Goal: Transaction & Acquisition: Obtain resource

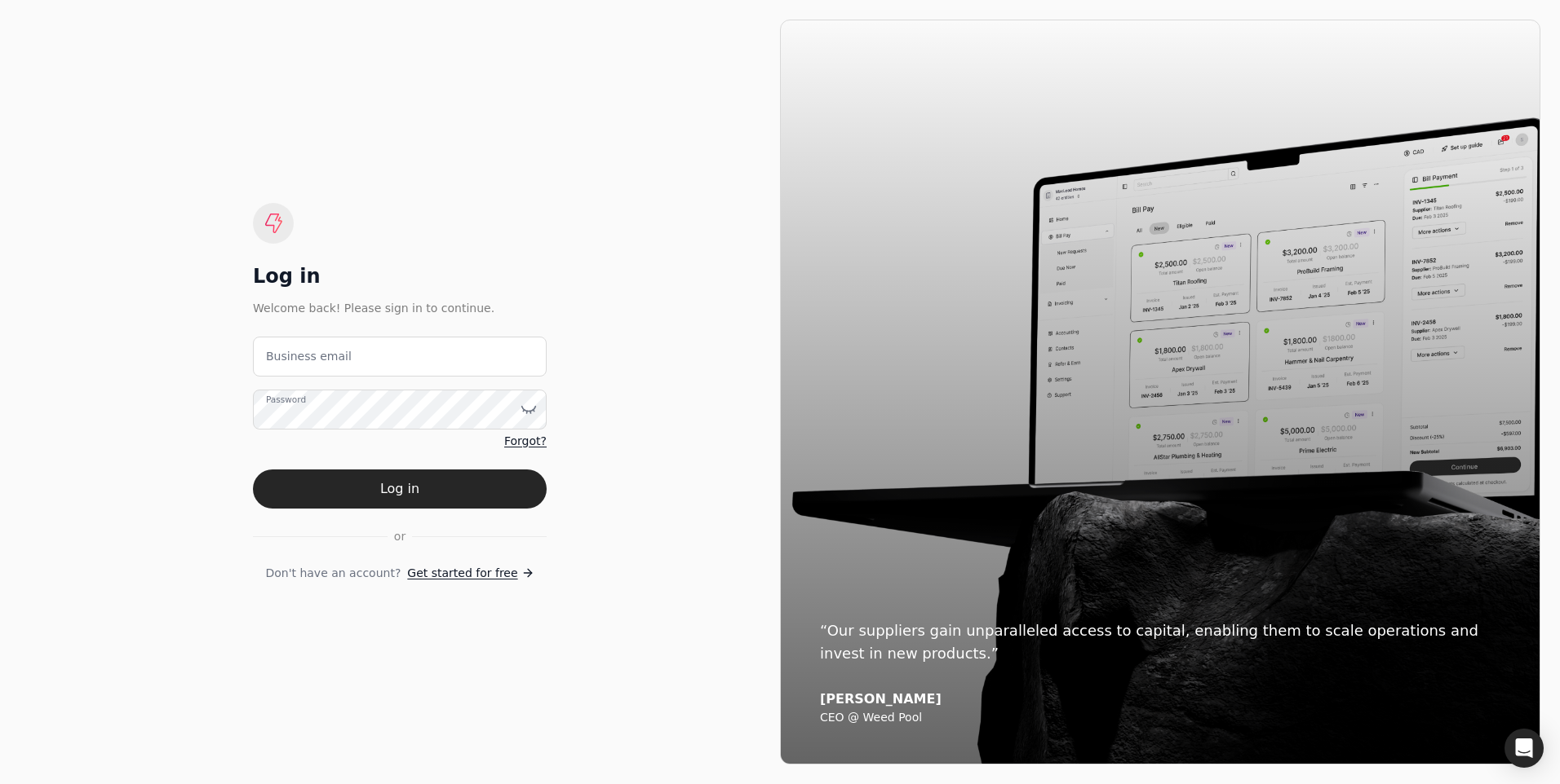
click at [310, 357] on label "Business email" at bounding box center [309, 356] width 85 height 17
click at [310, 357] on email "Business email" at bounding box center [399, 357] width 293 height 40
type email "[PERSON_NAME][EMAIL_ADDRESS][DOMAIN_NAME]"
click at [253, 469] on button "Log in" at bounding box center [399, 489] width 293 height 40
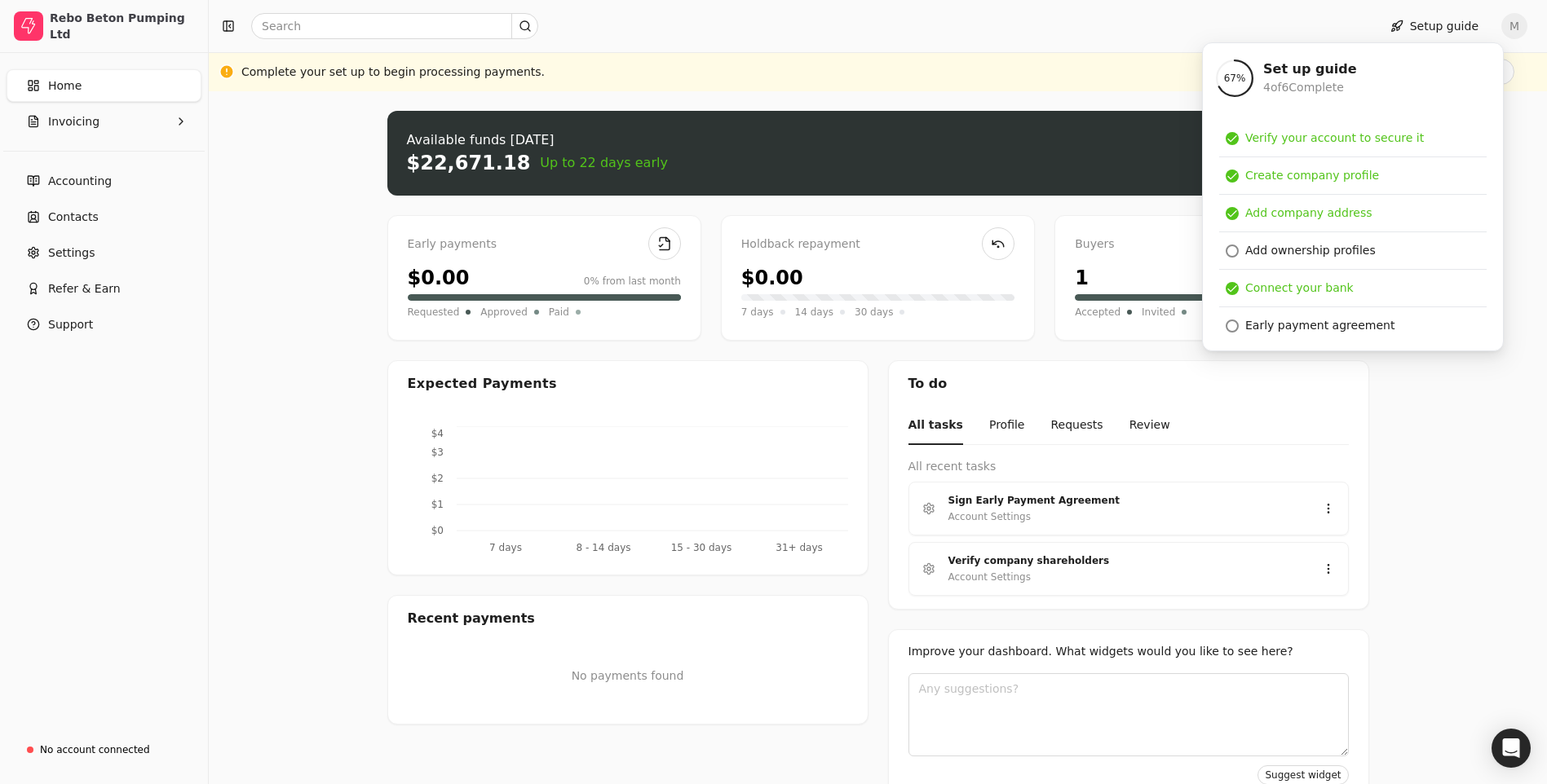
scroll to position [33, 0]
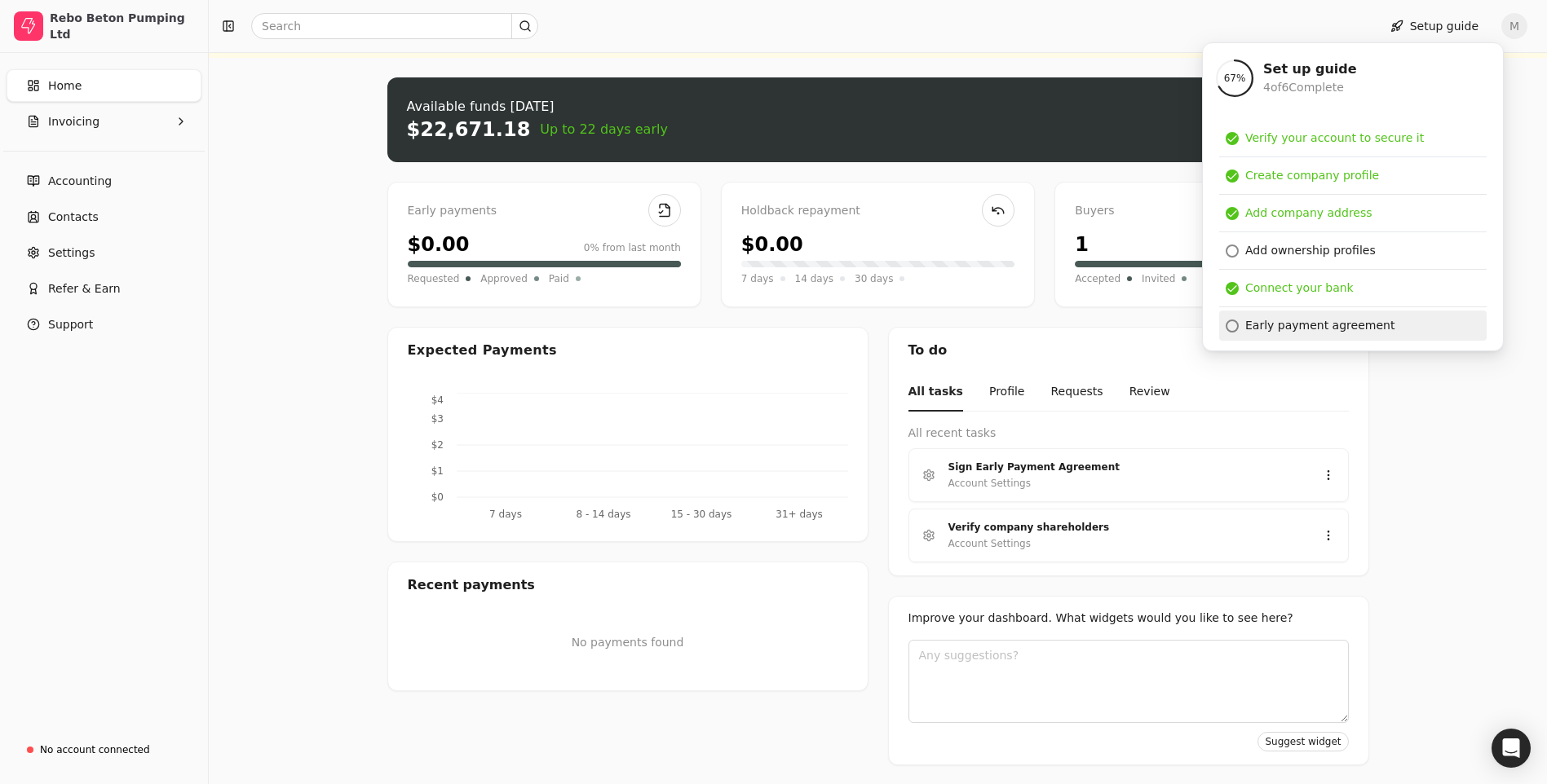
click at [1305, 329] on div "Early payment agreement" at bounding box center [1320, 325] width 149 height 17
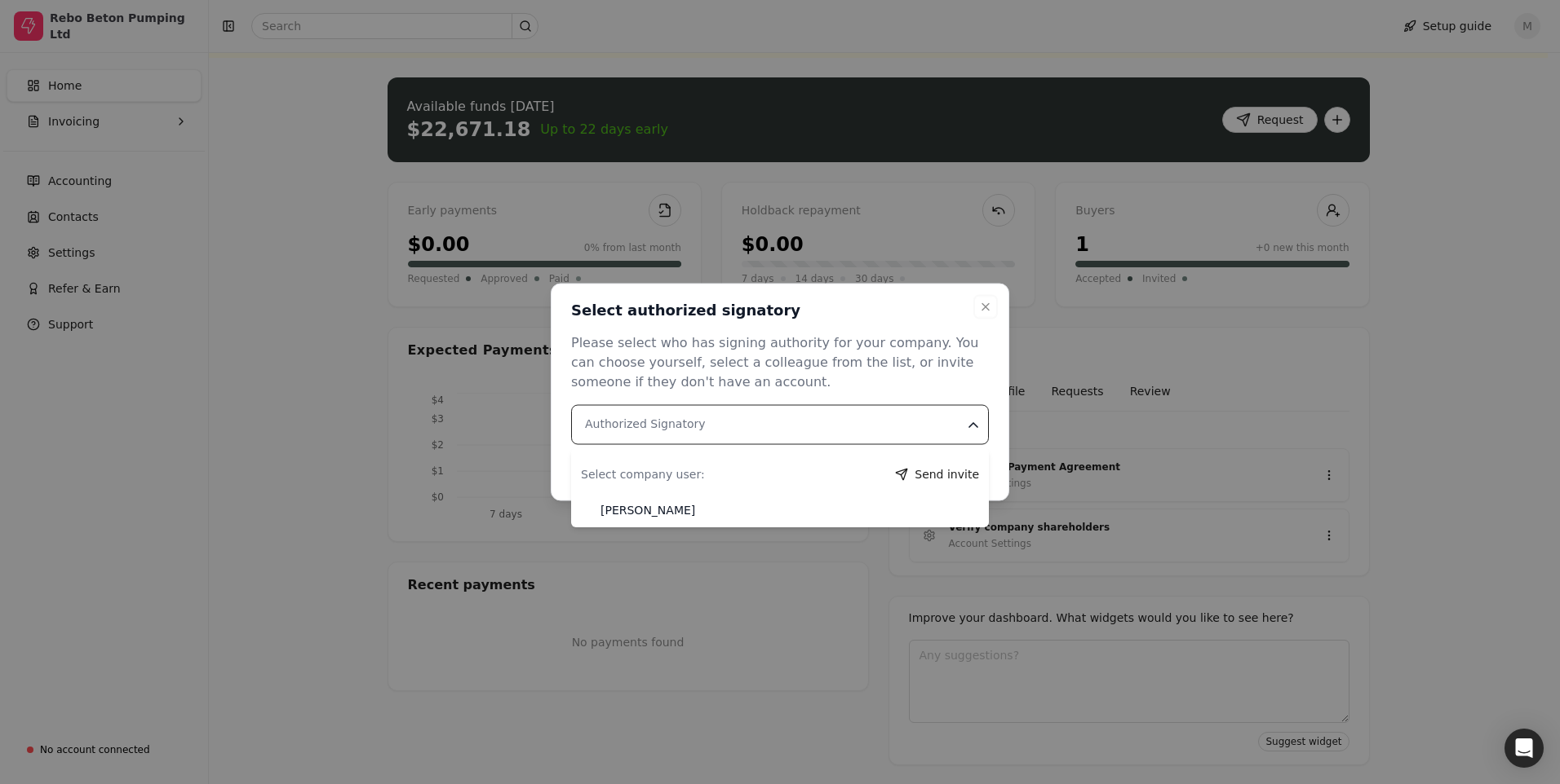
click at [609, 424] on div "Authorized Signatory" at bounding box center [645, 423] width 121 height 17
click at [987, 304] on icon "button" at bounding box center [985, 307] width 13 height 13
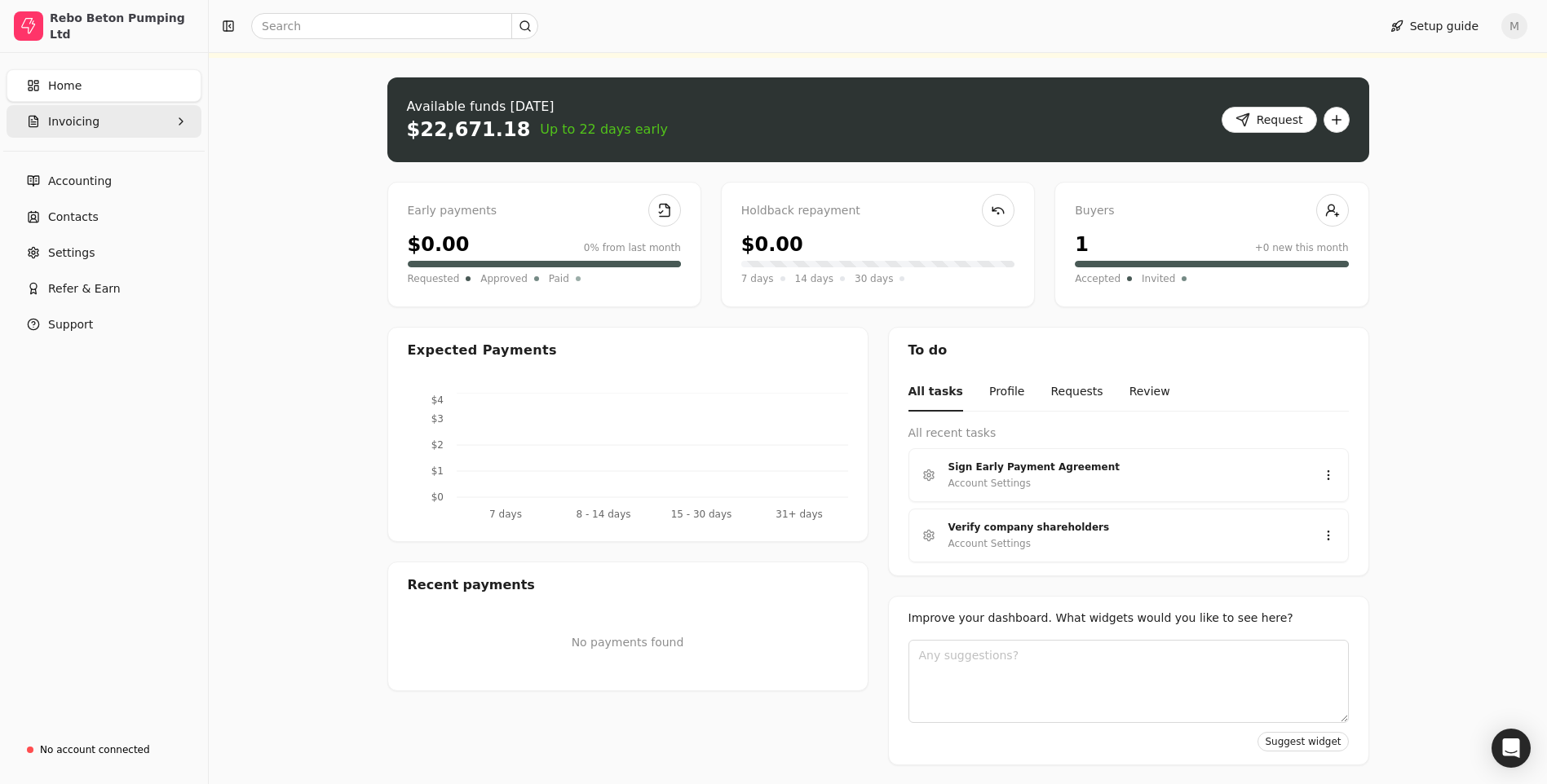
click at [94, 120] on button "Invoicing" at bounding box center [103, 121] width 195 height 32
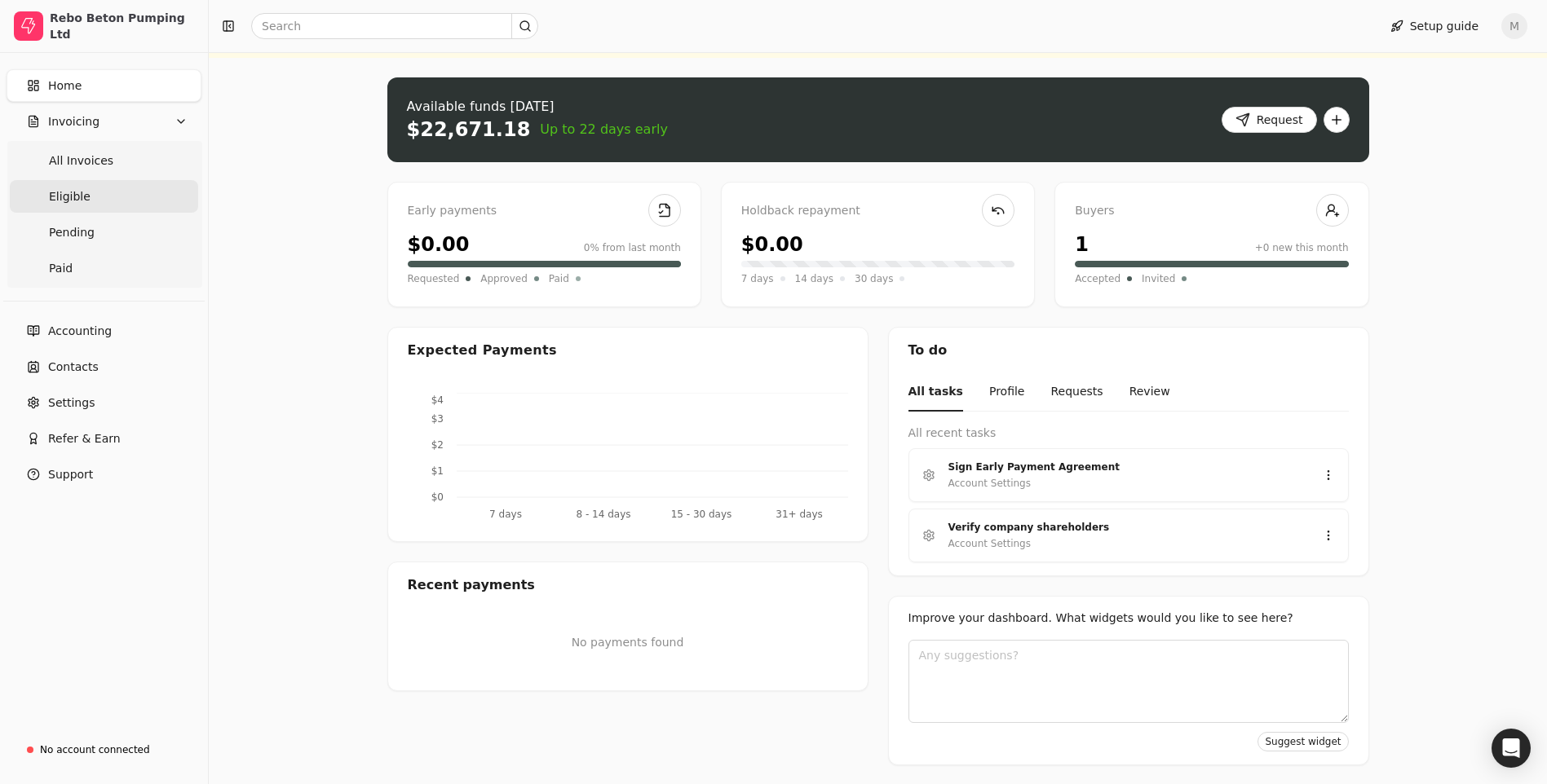
click at [75, 198] on span "Eligible" at bounding box center [69, 196] width 41 height 17
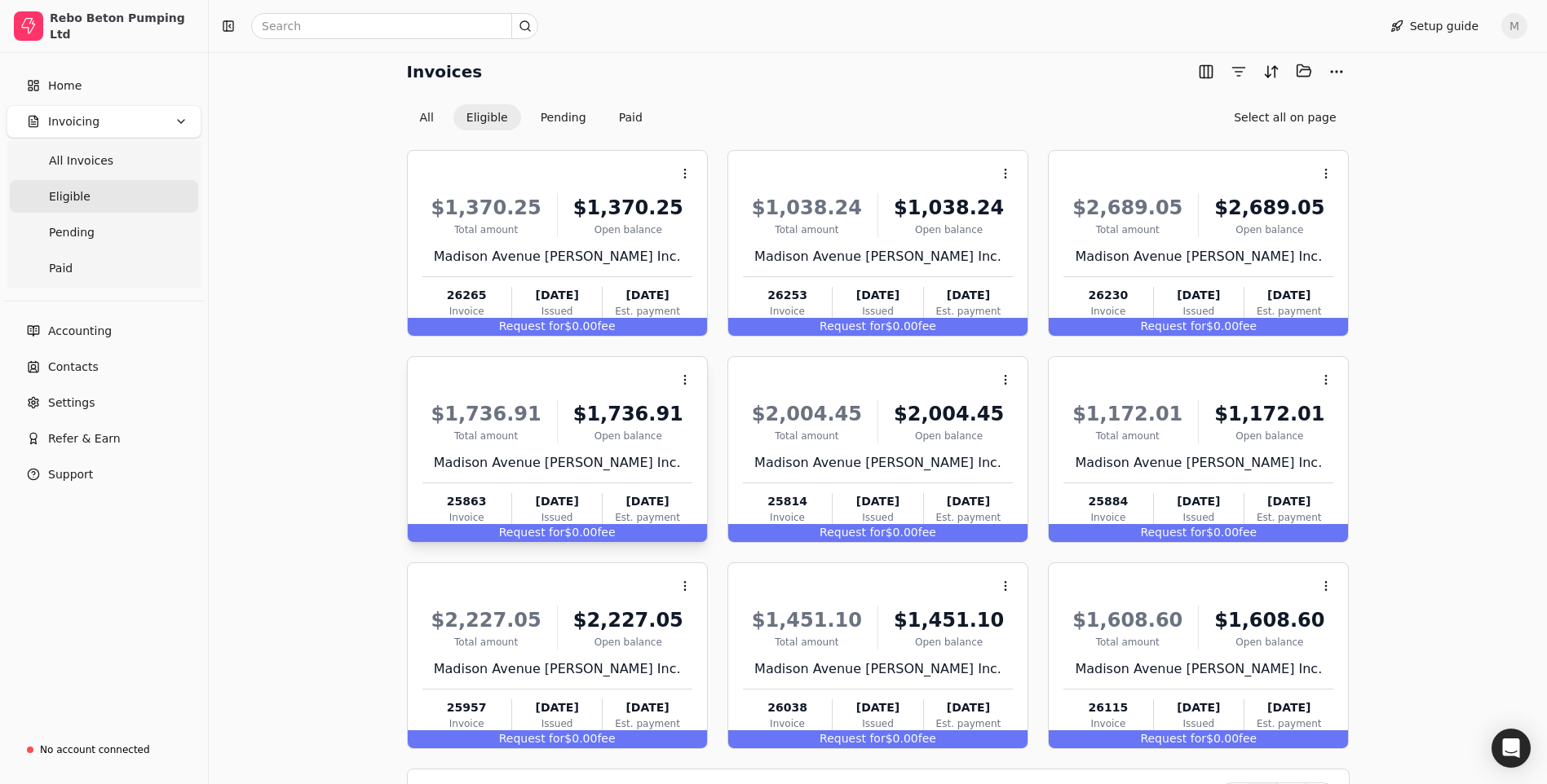
scroll to position [109, 0]
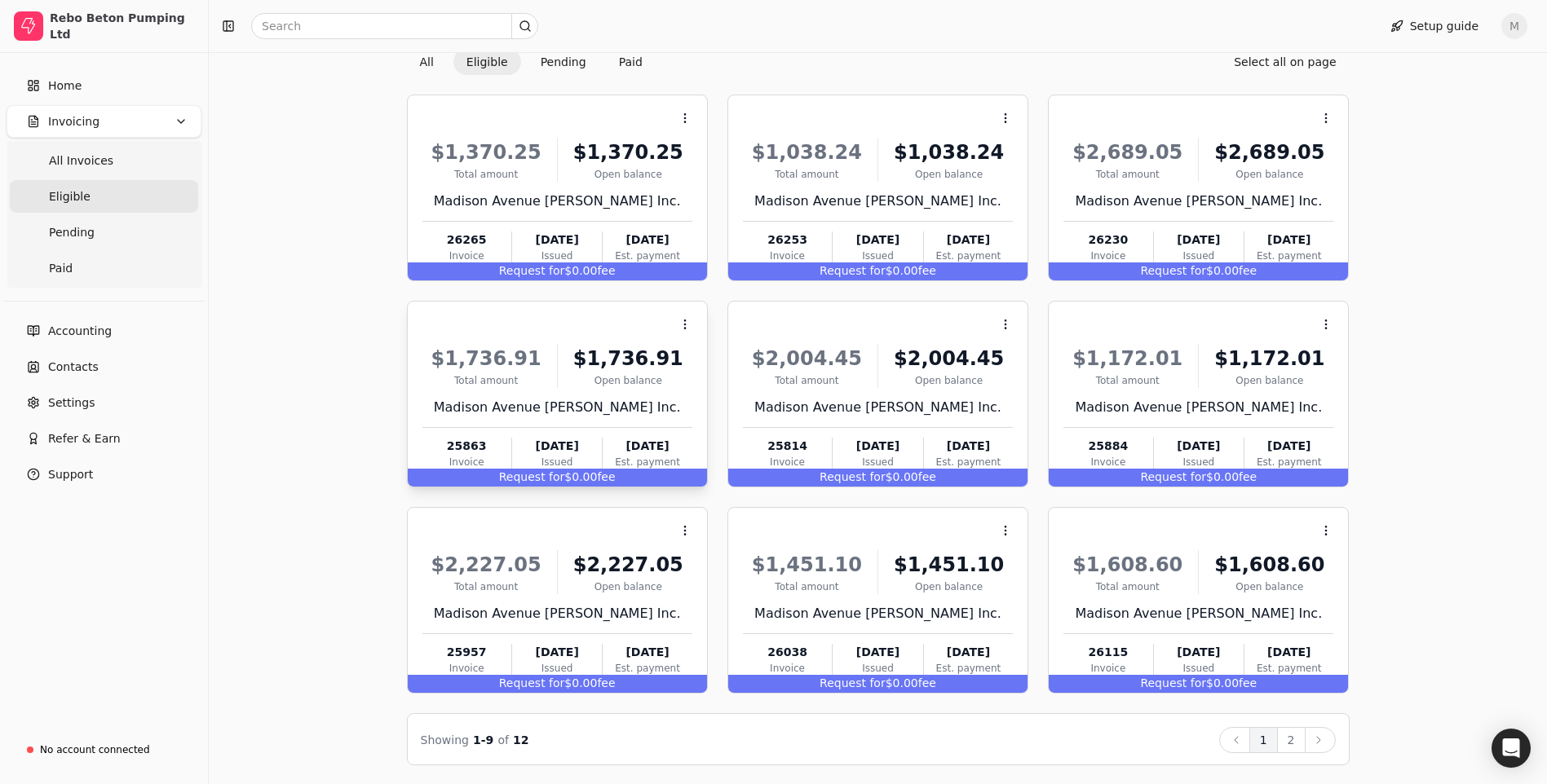
click at [539, 415] on div "Madison Avenue [PERSON_NAME] Inc." at bounding box center [558, 408] width 270 height 20
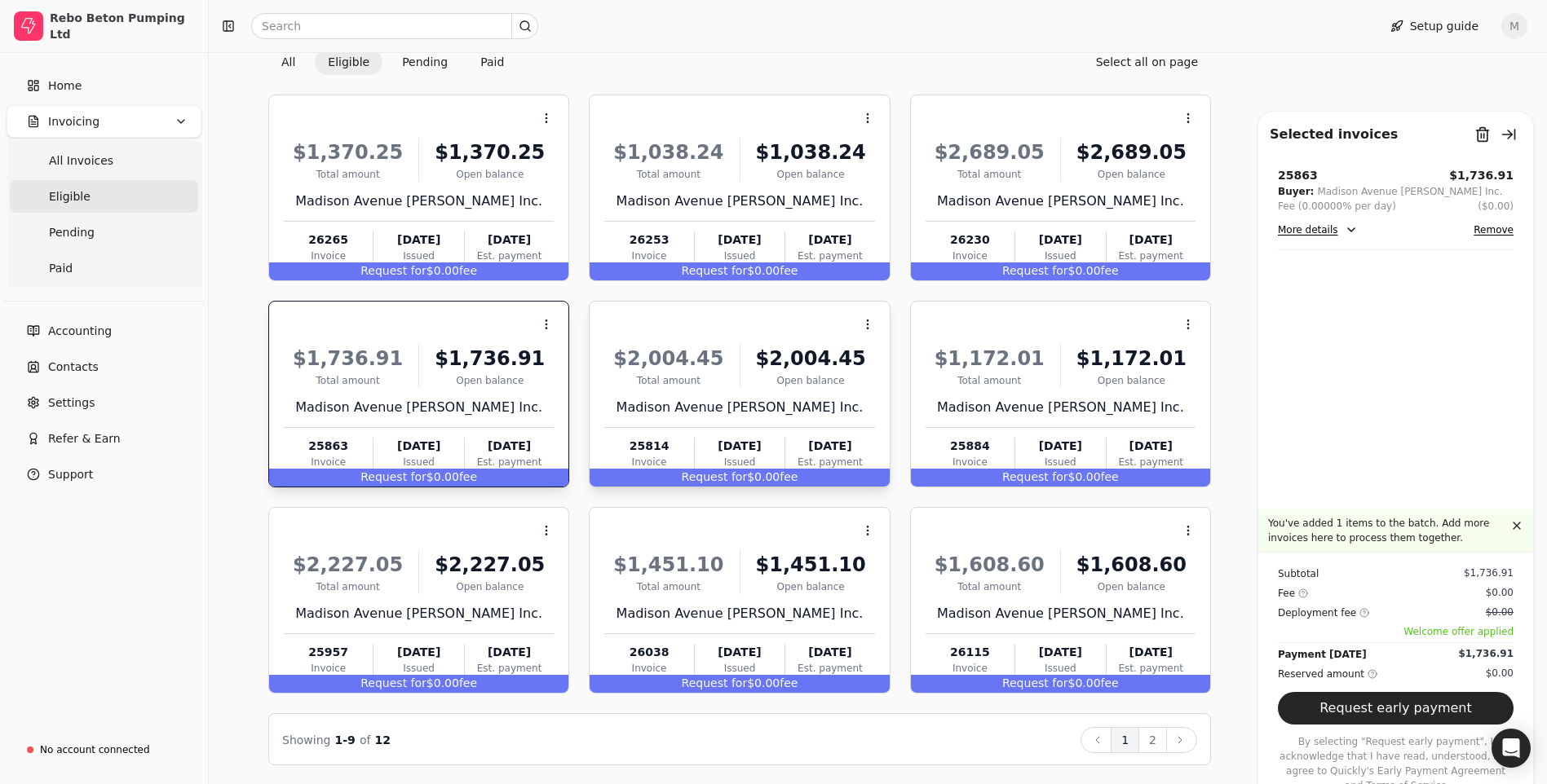
click at [715, 389] on div "$2,004.45 Total amount $2,004.45 Open [STREET_ADDRESS] [PERSON_NAME] Inc. 25814…" at bounding box center [739, 404] width 270 height 139
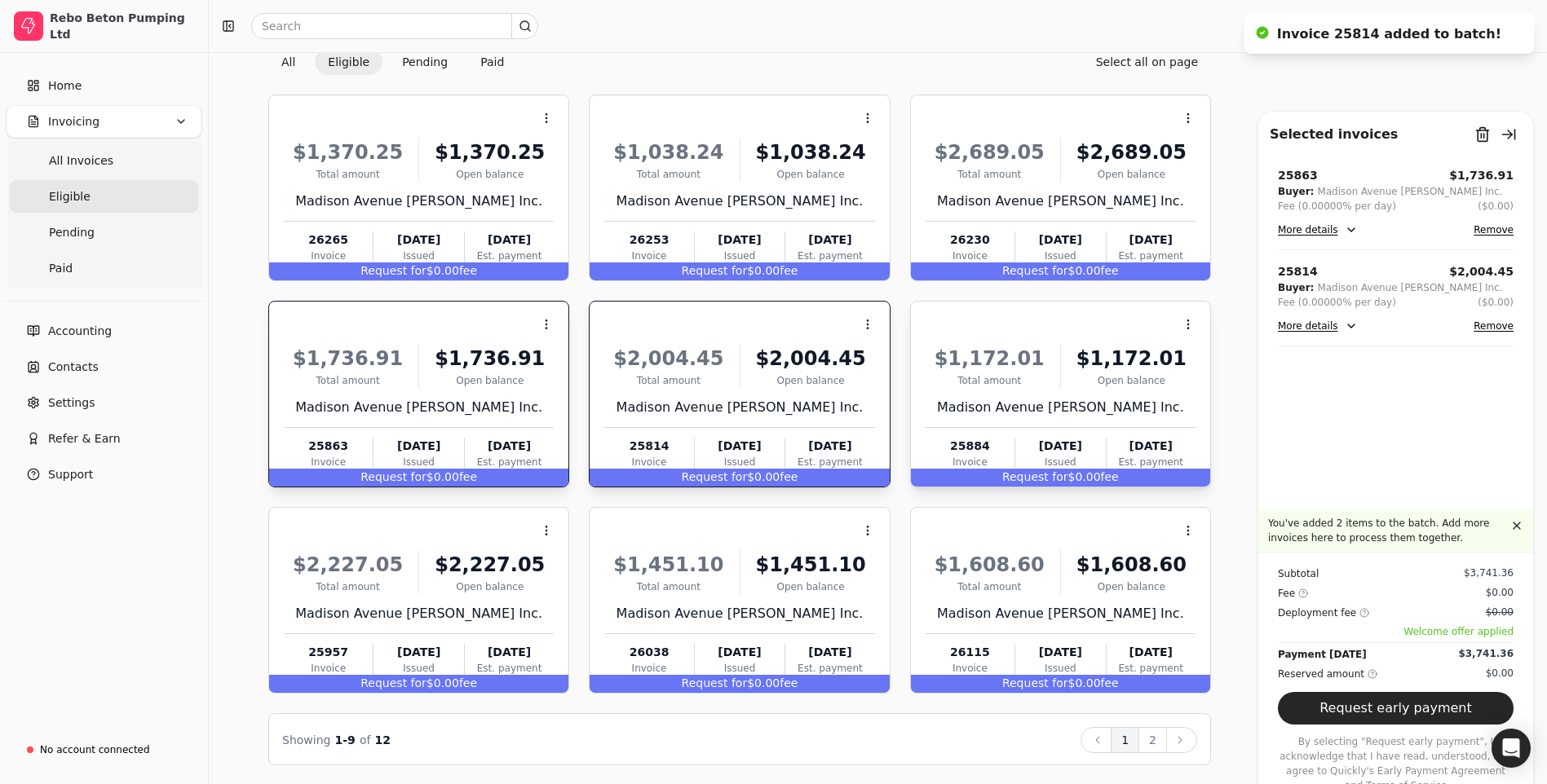
click at [1116, 394] on div "$1,172.01 Total amount $1,172.01 Open [STREET_ADDRESS] [PERSON_NAME] Inc. 25884…" at bounding box center [1060, 404] width 270 height 139
click at [478, 565] on div "$2,227.05" at bounding box center [489, 565] width 128 height 30
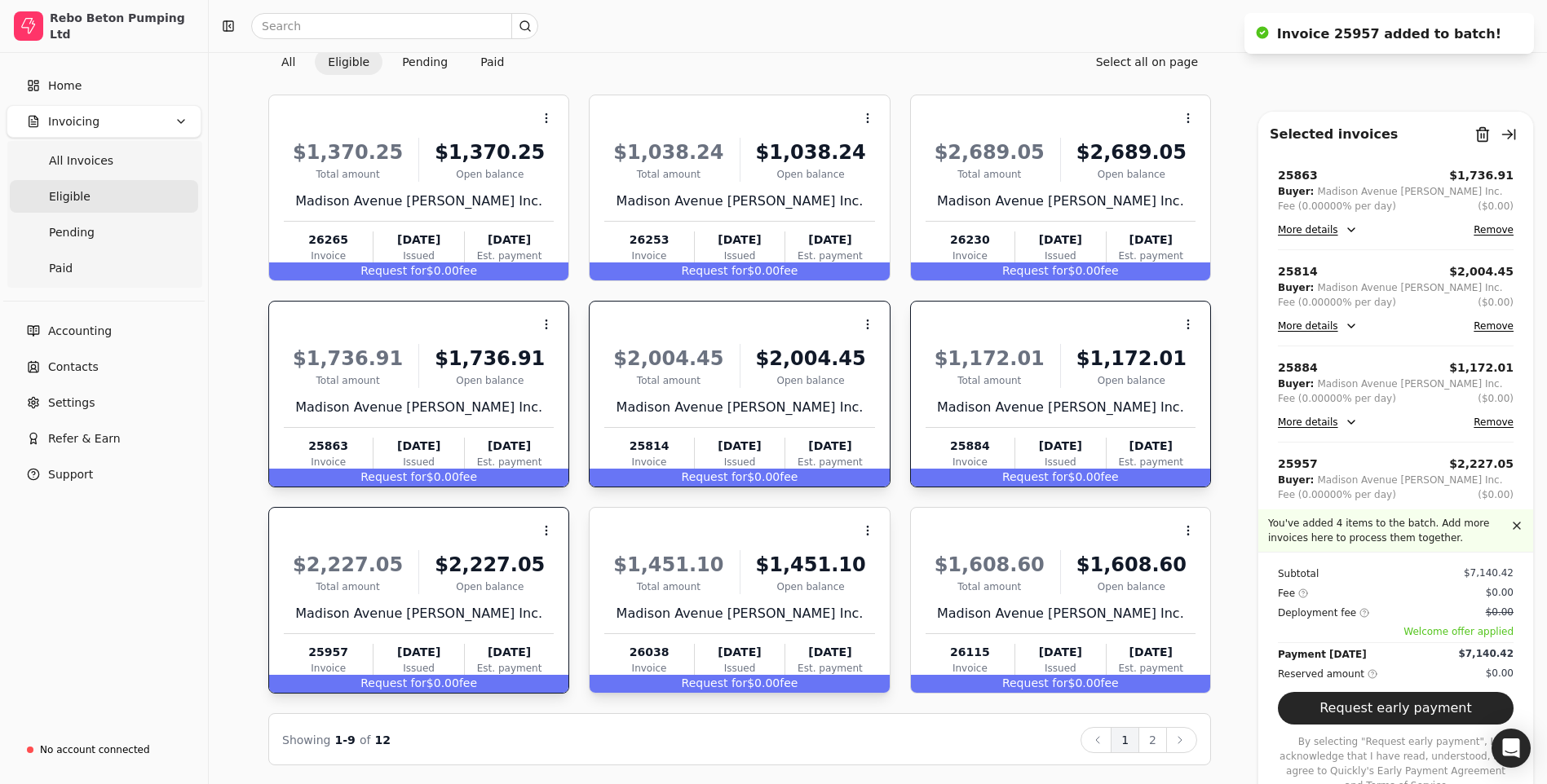
click at [773, 580] on div "Open balance" at bounding box center [811, 587] width 128 height 14
click at [994, 598] on div "$1,608.60 Total amount $1,608.60 Open [STREET_ADDRESS] [PERSON_NAME] Inc. 26115…" at bounding box center [1060, 610] width 270 height 139
click at [1158, 741] on button "2" at bounding box center [1153, 740] width 29 height 26
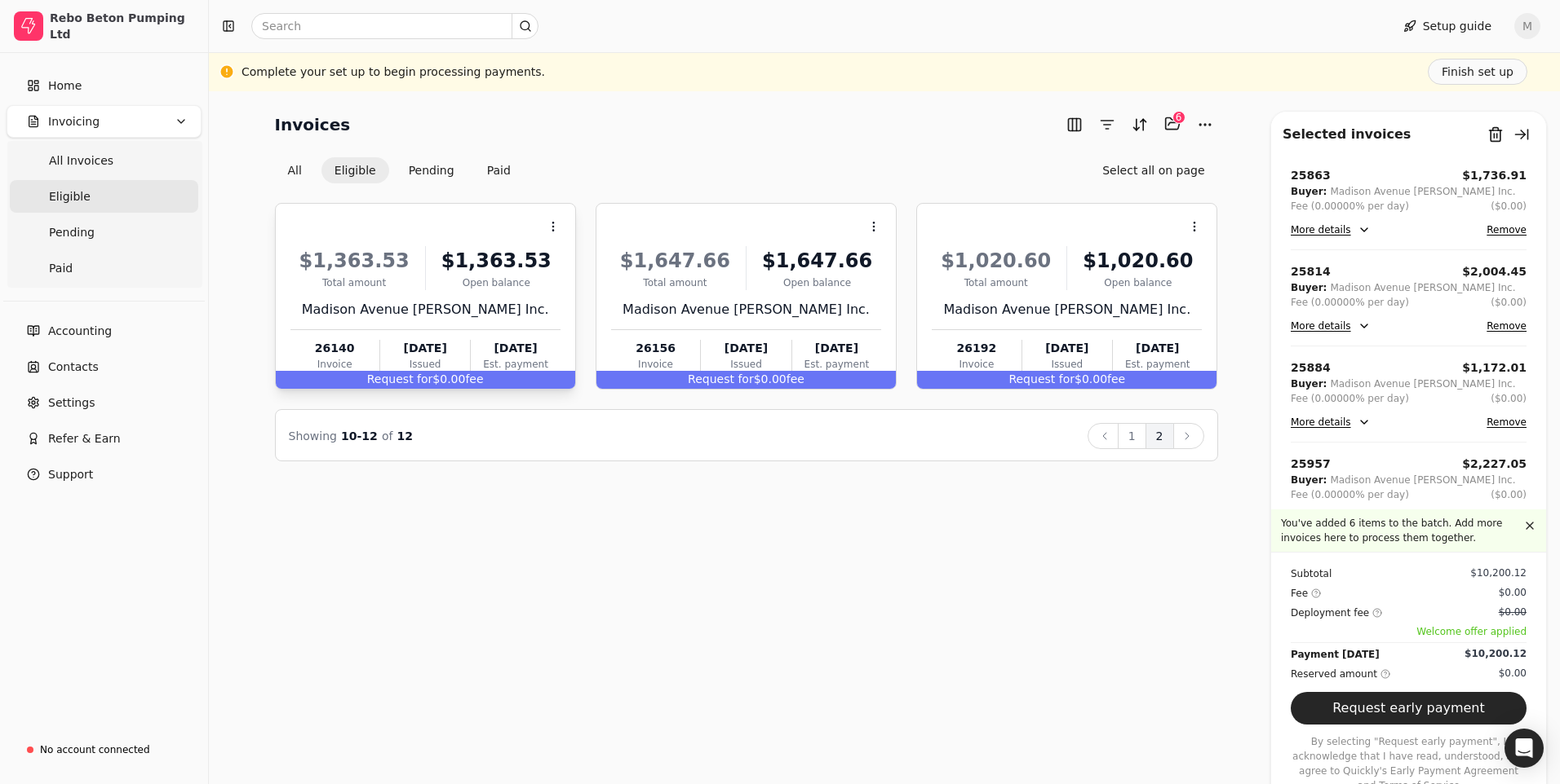
click at [467, 291] on div "$1,363.53 Total amount $1,363.53 Open [STREET_ADDRESS] [PERSON_NAME] Inc. 26140…" at bounding box center [426, 306] width 270 height 139
click at [713, 298] on div "$1,647.66 Total amount $1,647.66 Open [STREET_ADDRESS] [PERSON_NAME] Inc. 26156…" at bounding box center [746, 306] width 270 height 139
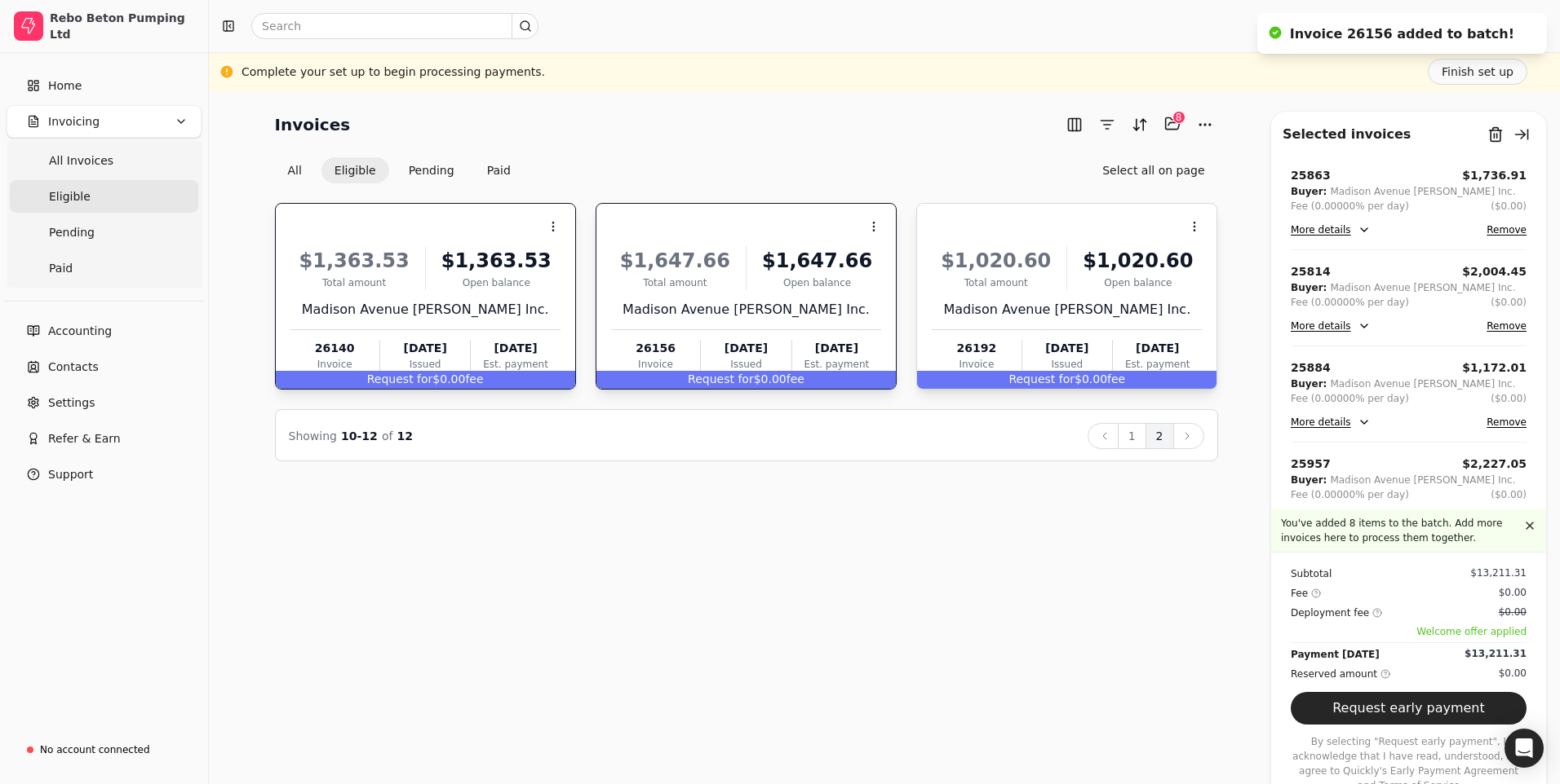
click at [1003, 288] on div "Total amount" at bounding box center [996, 283] width 128 height 14
click at [1384, 720] on button "Request early payment" at bounding box center [1409, 708] width 236 height 32
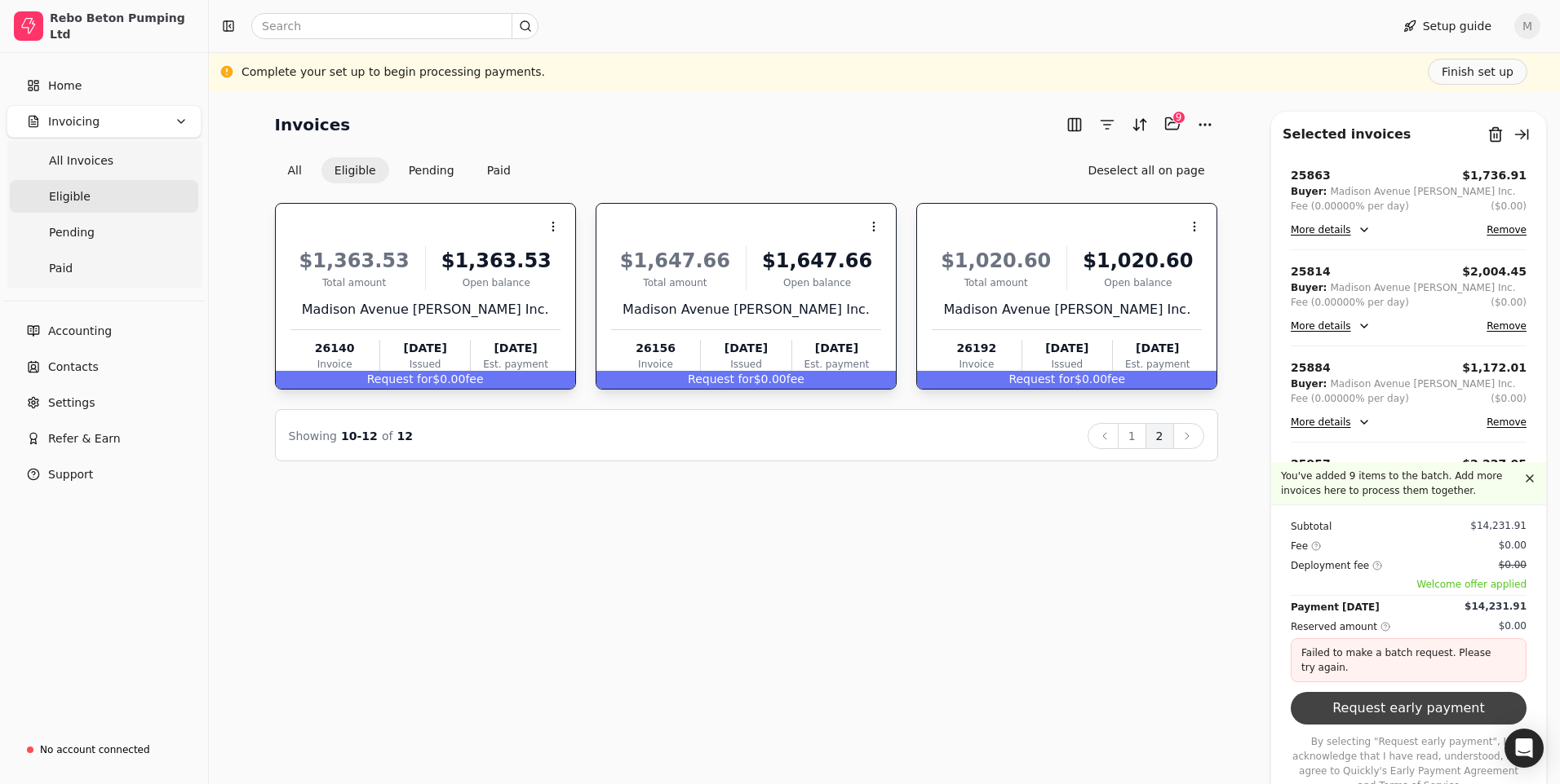
click at [1384, 725] on button "Request early payment" at bounding box center [1409, 708] width 236 height 32
click at [1317, 717] on button "Request early payment" at bounding box center [1409, 708] width 236 height 32
click at [1501, 66] on button "Finish set up" at bounding box center [1477, 71] width 100 height 26
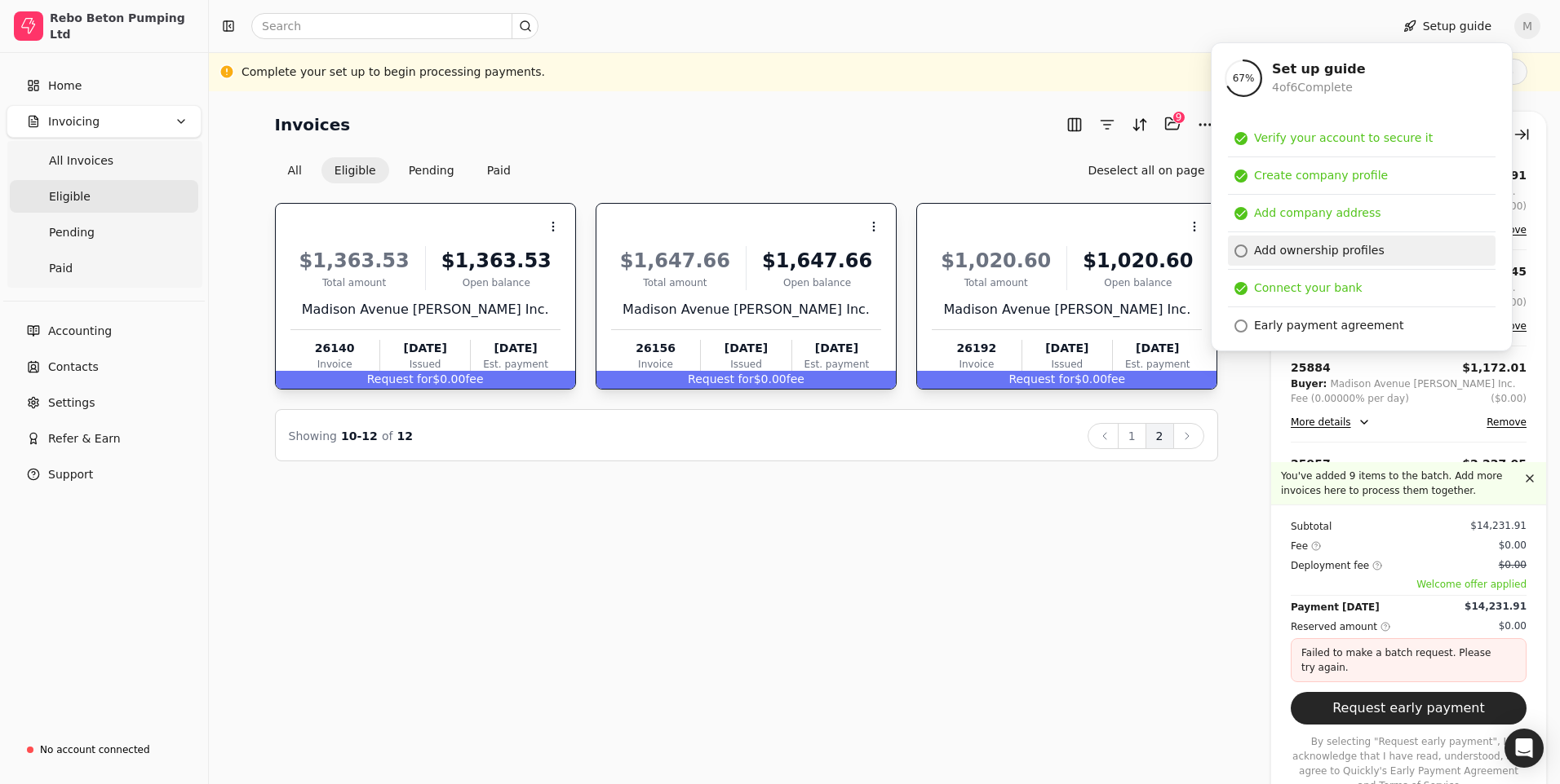
click at [1309, 250] on div "Add ownership profiles" at bounding box center [1319, 250] width 130 height 17
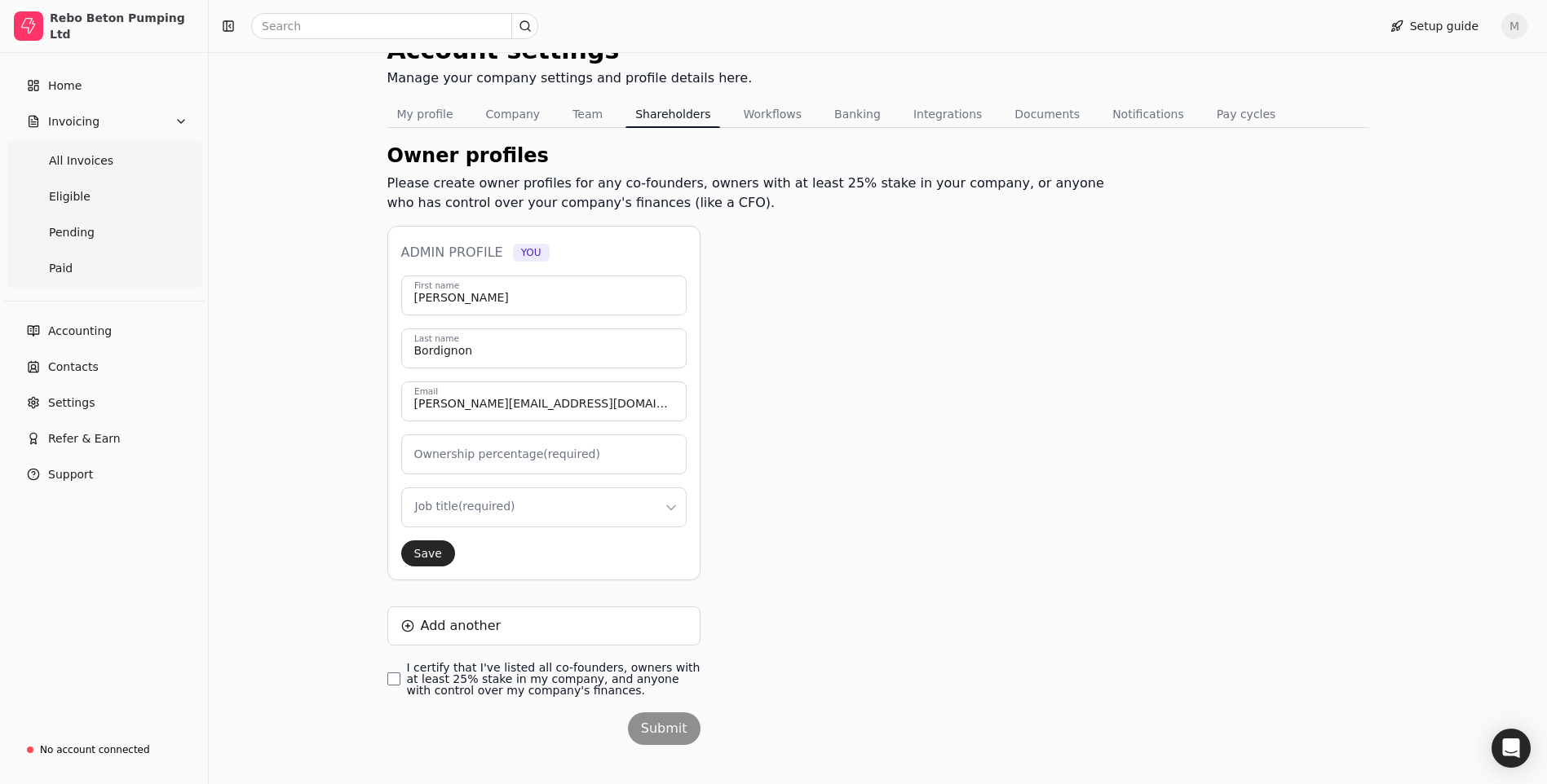
scroll to position [99, 0]
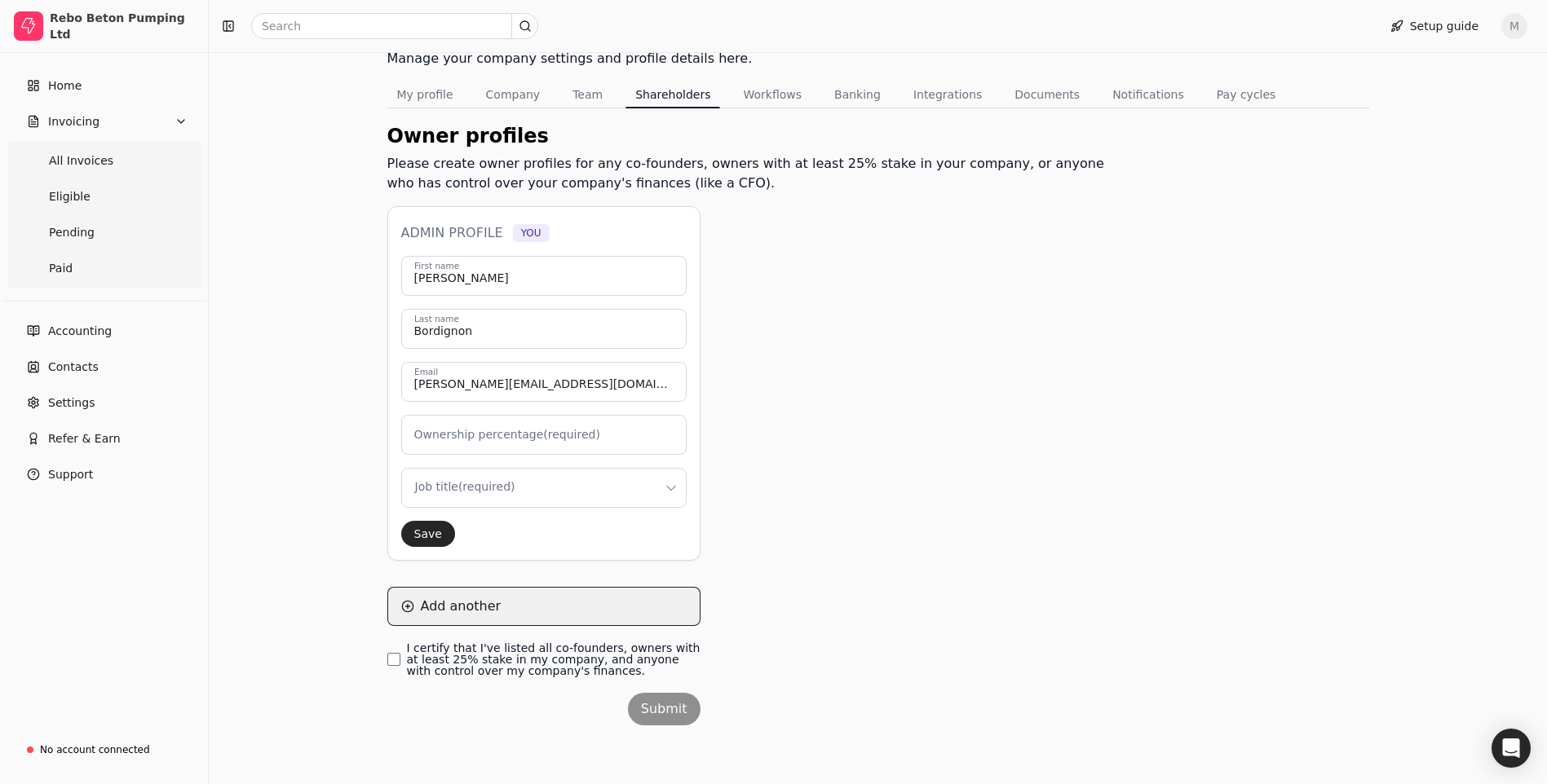
click at [455, 600] on button "Add another" at bounding box center [544, 607] width 313 height 40
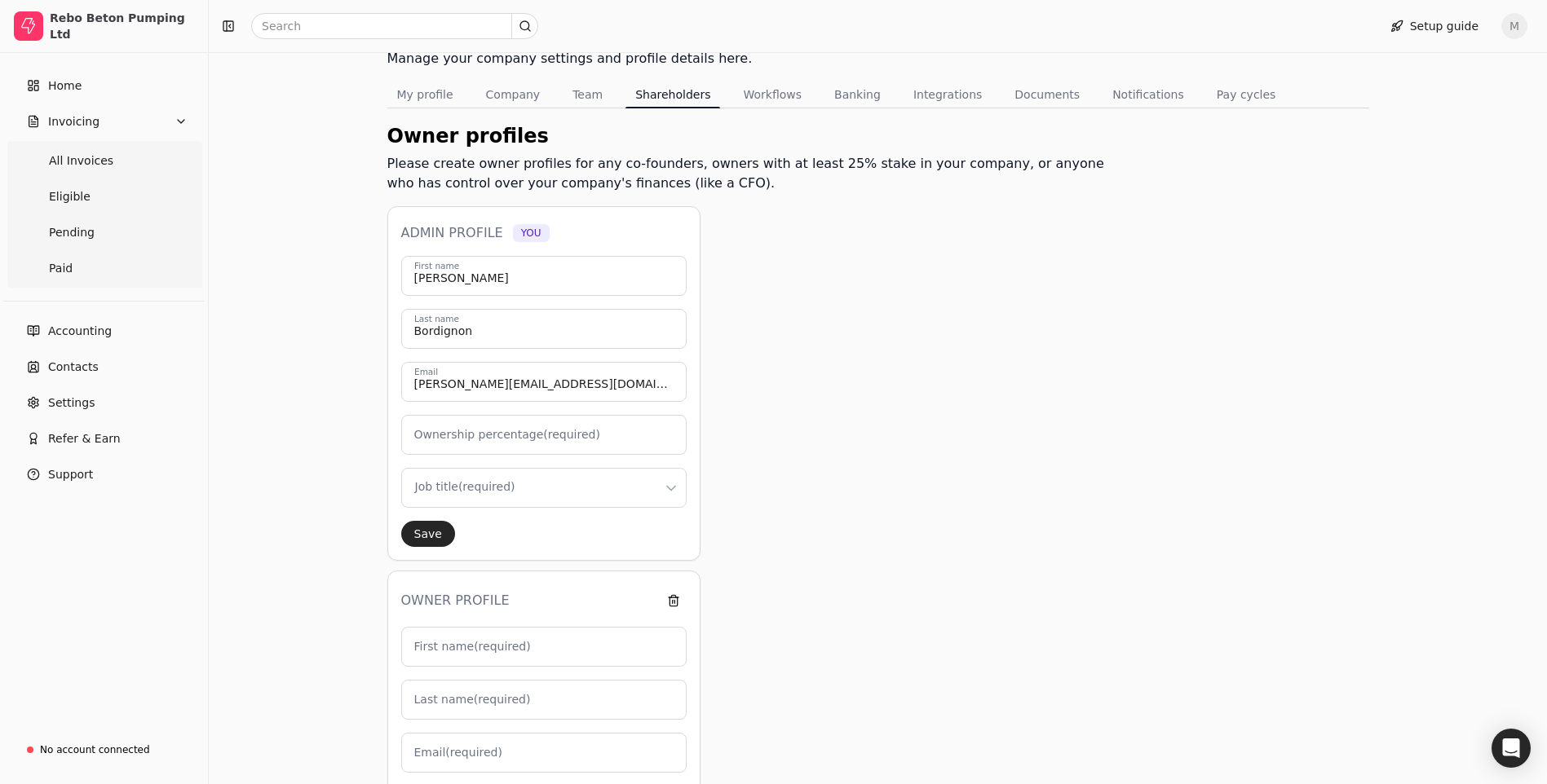
click at [460, 651] on label "First name (required)" at bounding box center [473, 646] width 117 height 17
click at [460, 651] on input "First name (required)" at bounding box center [543, 646] width 285 height 40
type input "M"
type input "0"
type input "Mark"
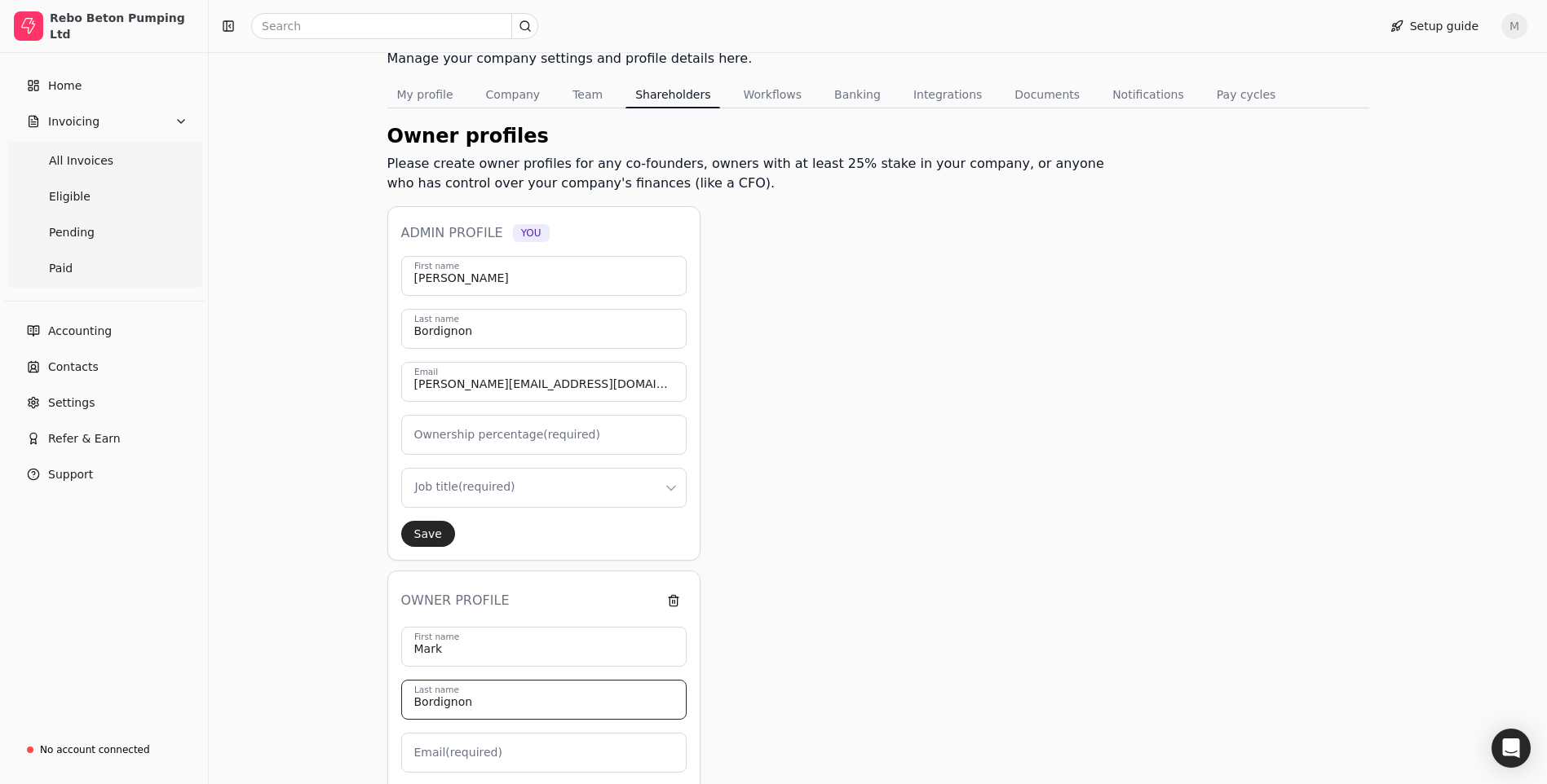
type input "Bordignon"
type input "[PERSON_NAME][EMAIL_ADDRESS][DOMAIN_NAME]"
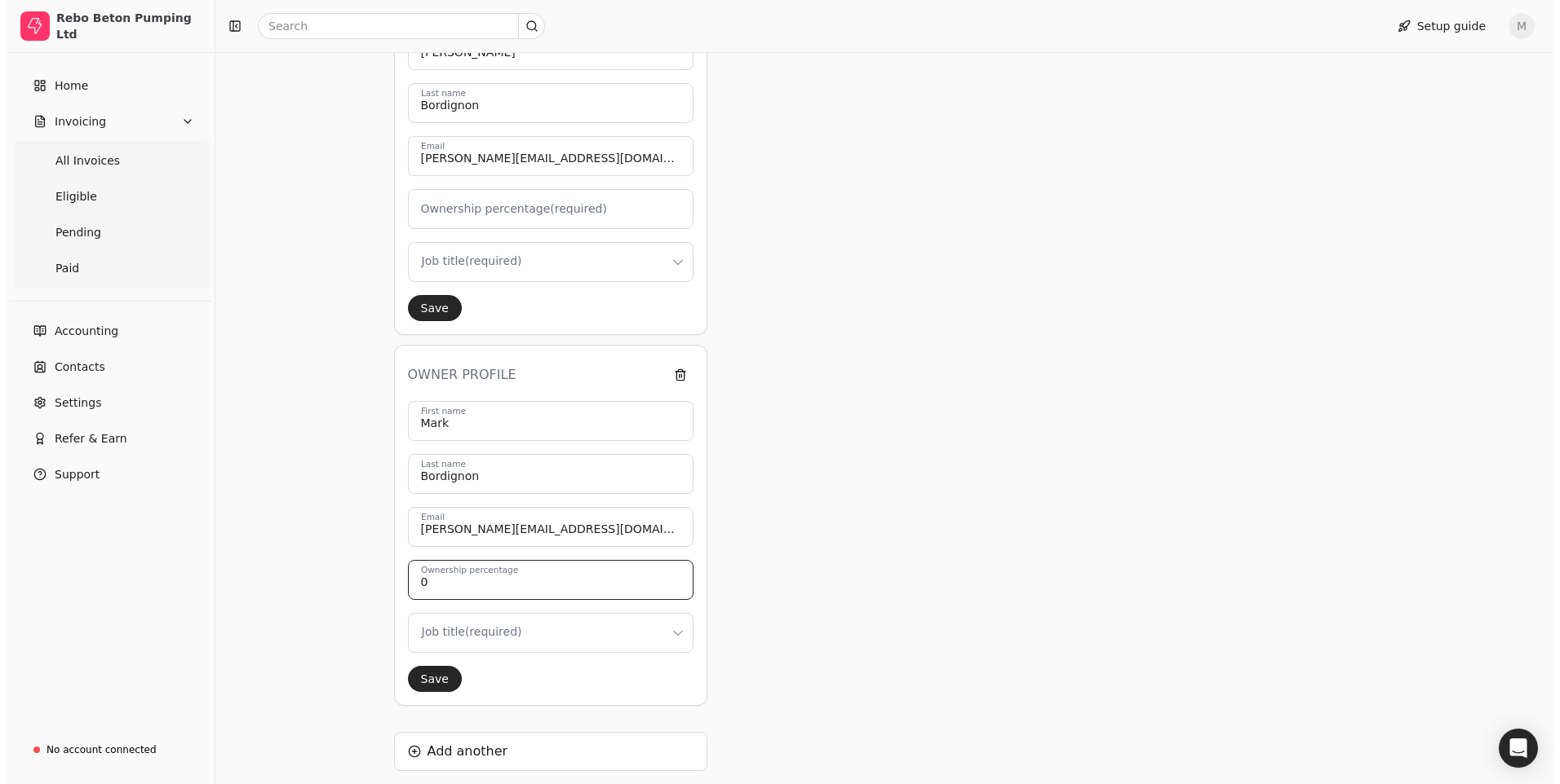
scroll to position [327, 0]
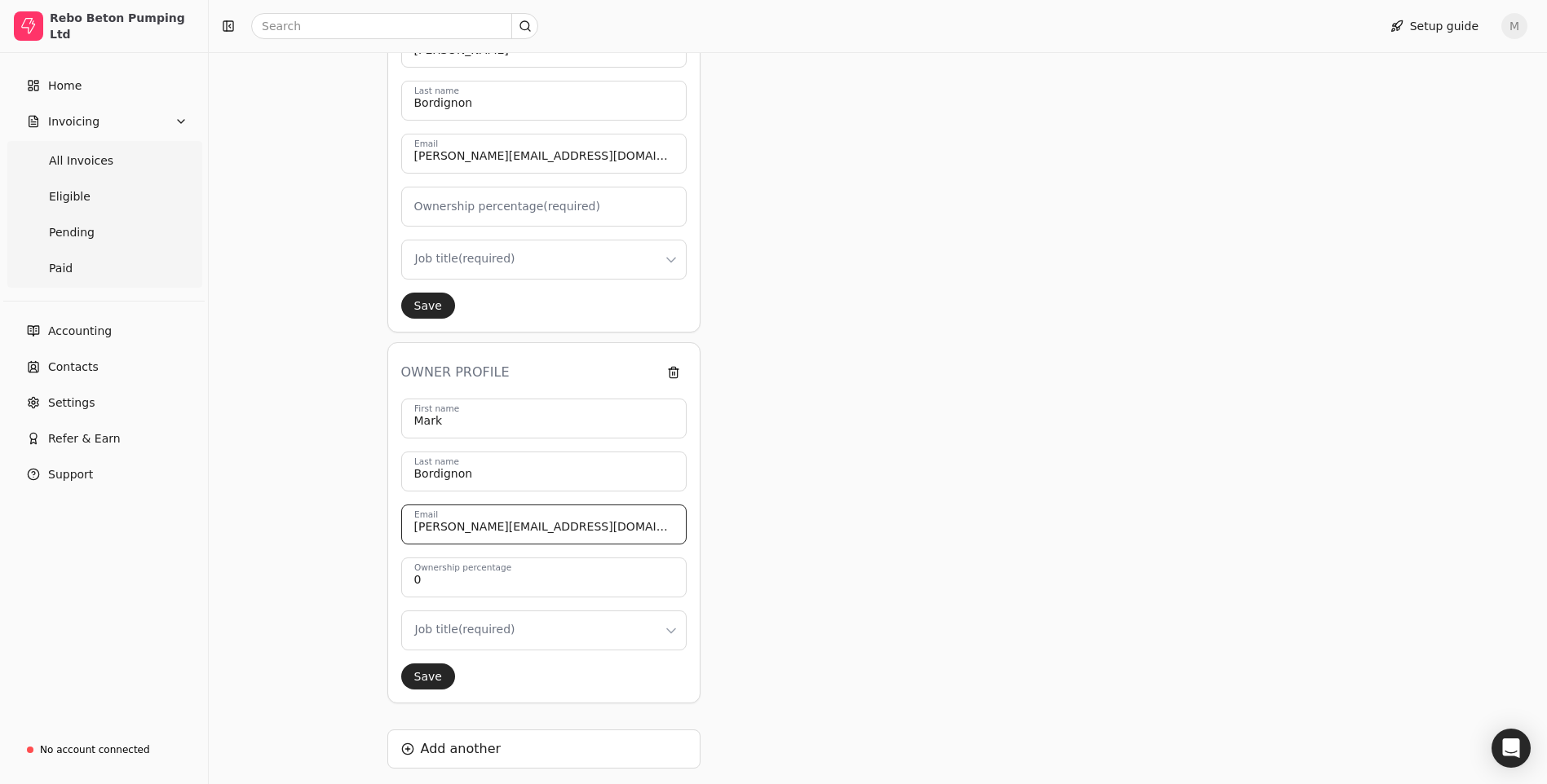
click at [548, 537] on input "[PERSON_NAME][EMAIL_ADDRESS][DOMAIN_NAME]" at bounding box center [543, 524] width 285 height 40
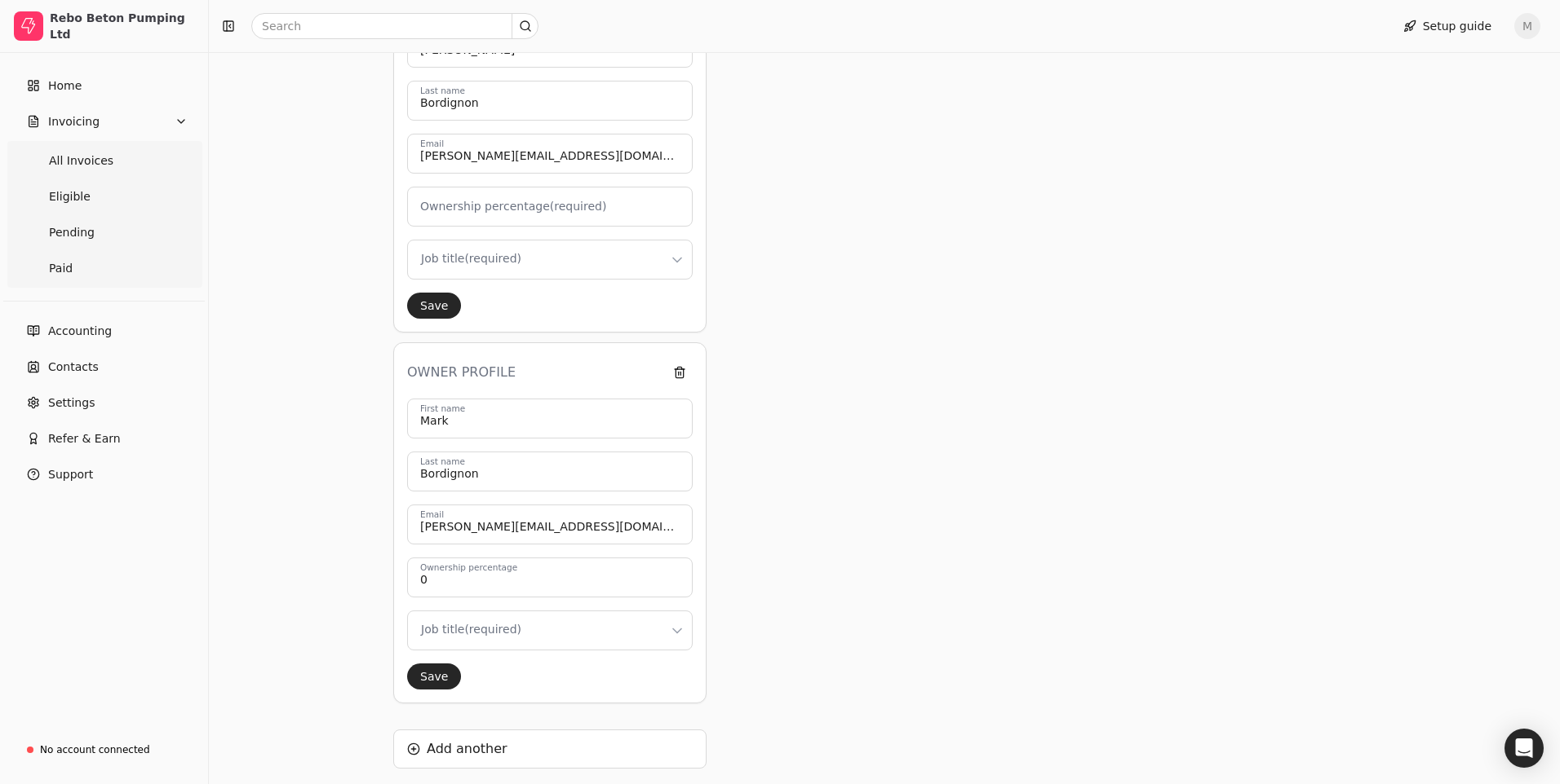
click at [459, 631] on html "Rebo Beton Pumping Ltd Home Invoicing All Invoices Eligible Pending Paid Accoun…" at bounding box center [780, 299] width 1560 height 1254
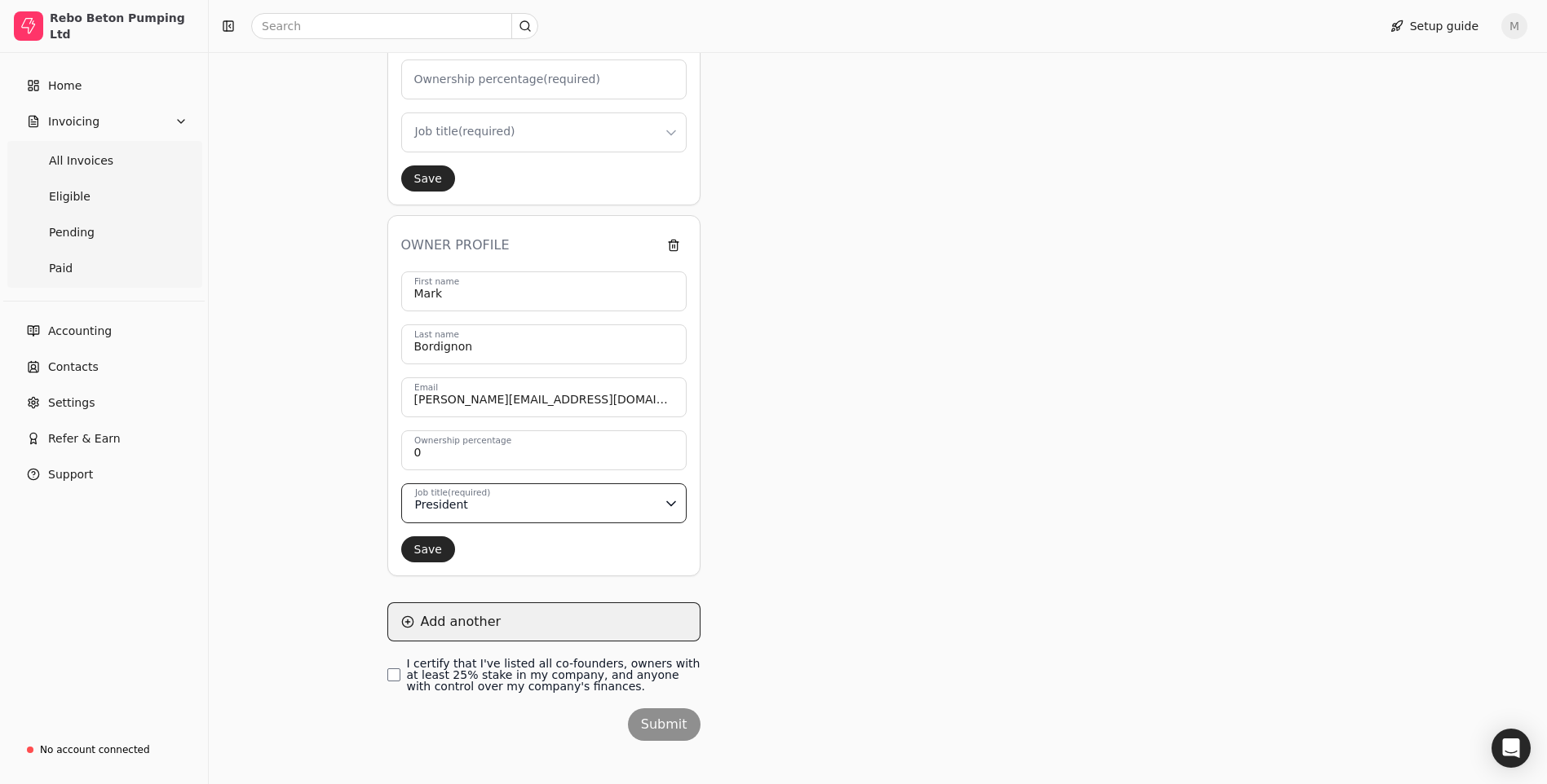
scroll to position [469, 0]
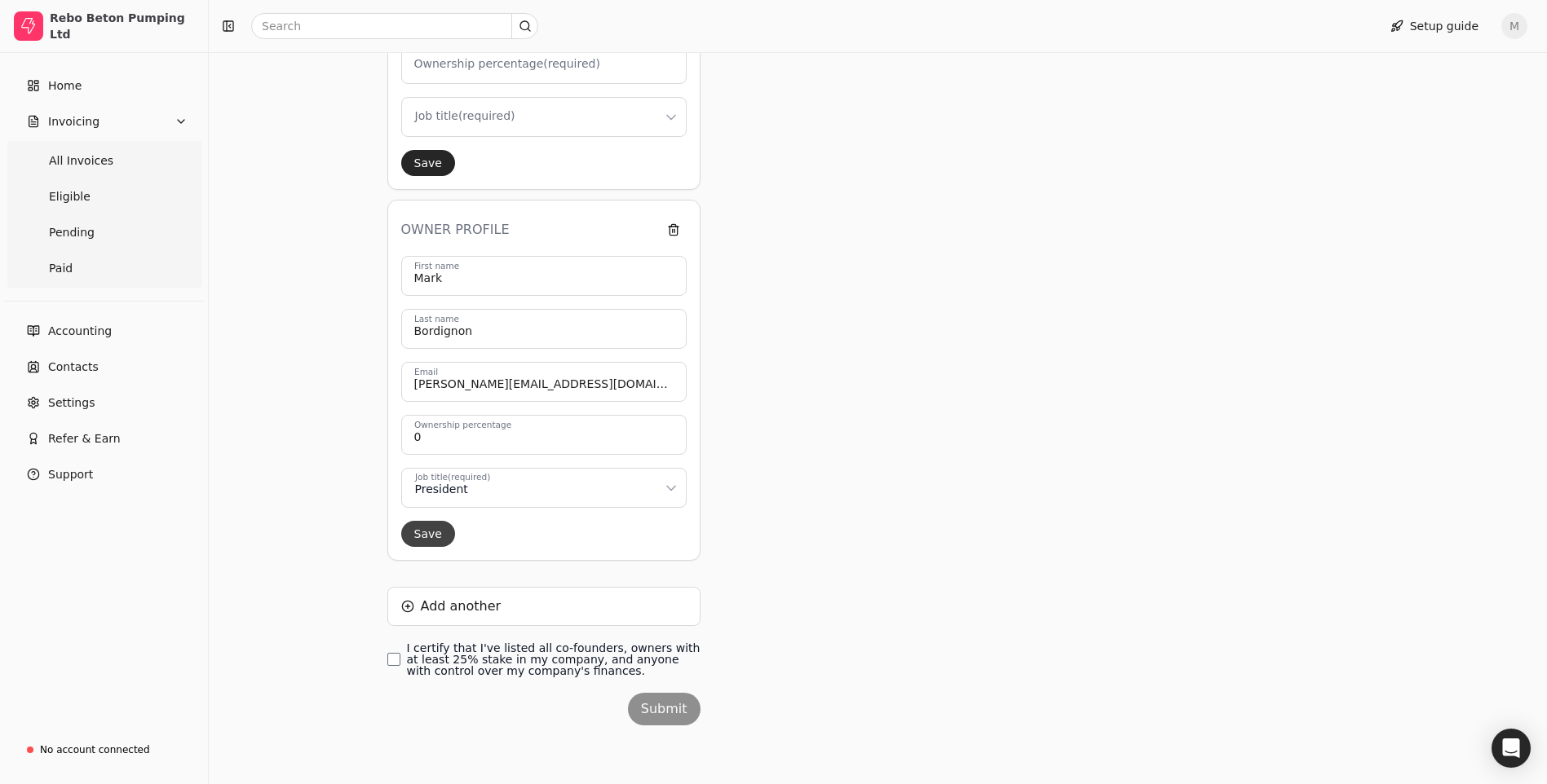
click at [416, 524] on button "Save" at bounding box center [428, 533] width 54 height 26
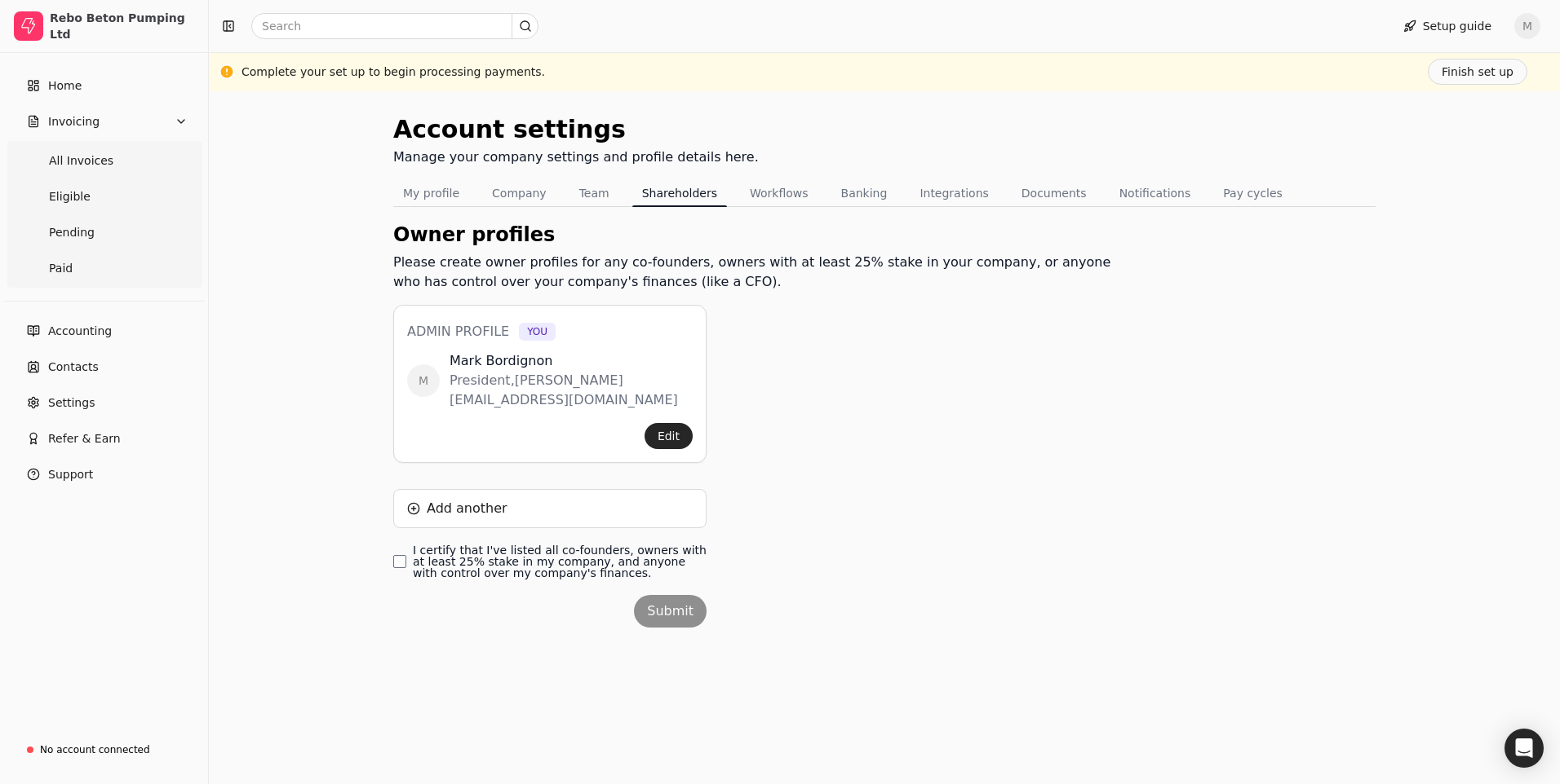
click at [530, 334] on span "You" at bounding box center [537, 332] width 21 height 14
click at [468, 326] on h3 "Admin profile You" at bounding box center [481, 332] width 148 height 20
click at [477, 489] on button "Add another" at bounding box center [550, 509] width 313 height 40
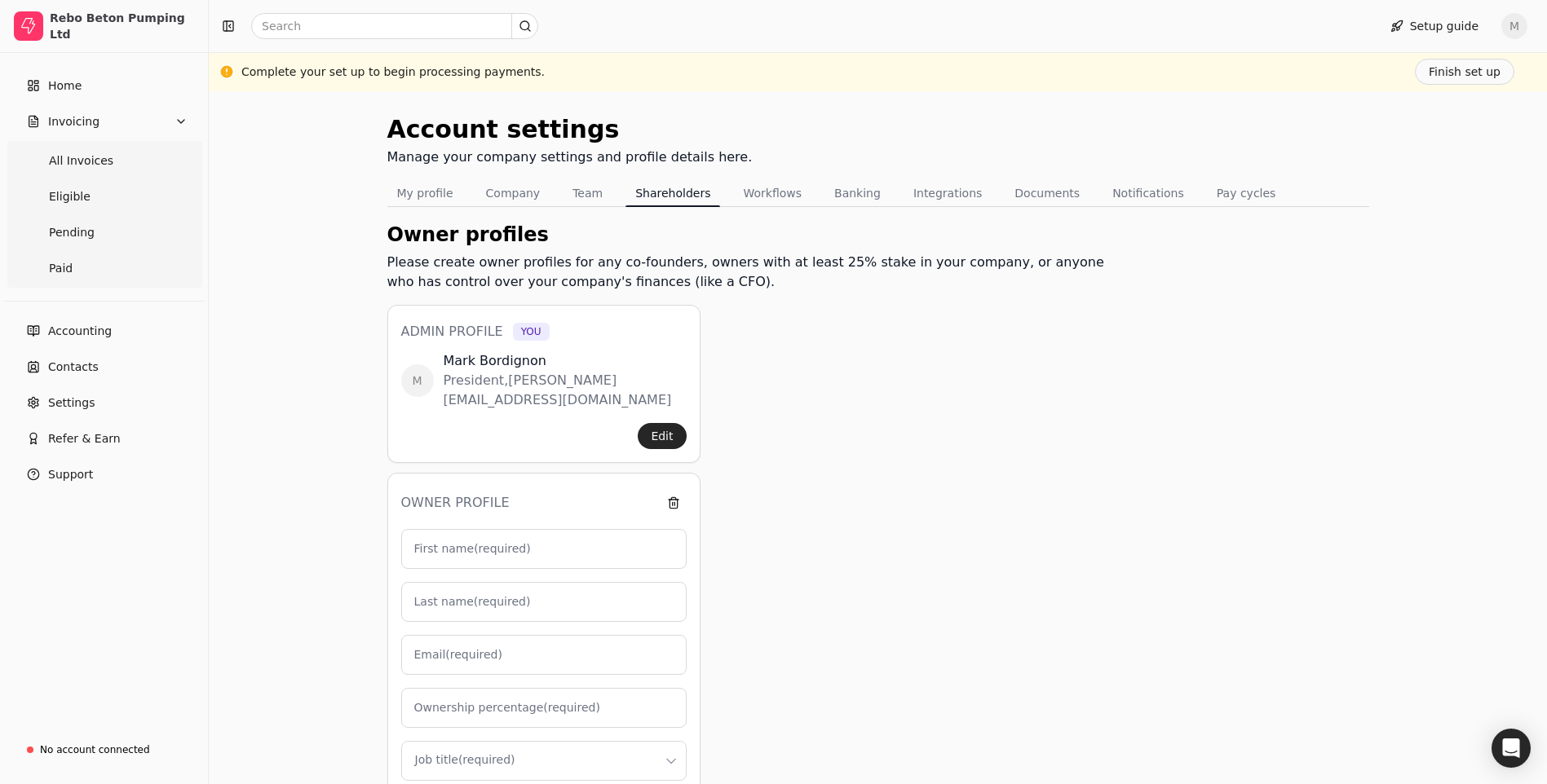
click at [486, 540] on label "First name (required)" at bounding box center [473, 548] width 117 height 17
click at [486, 532] on input "First name (required)" at bounding box center [543, 549] width 285 height 40
type input "M"
type input "0"
type input "[PERSON_NAME]"
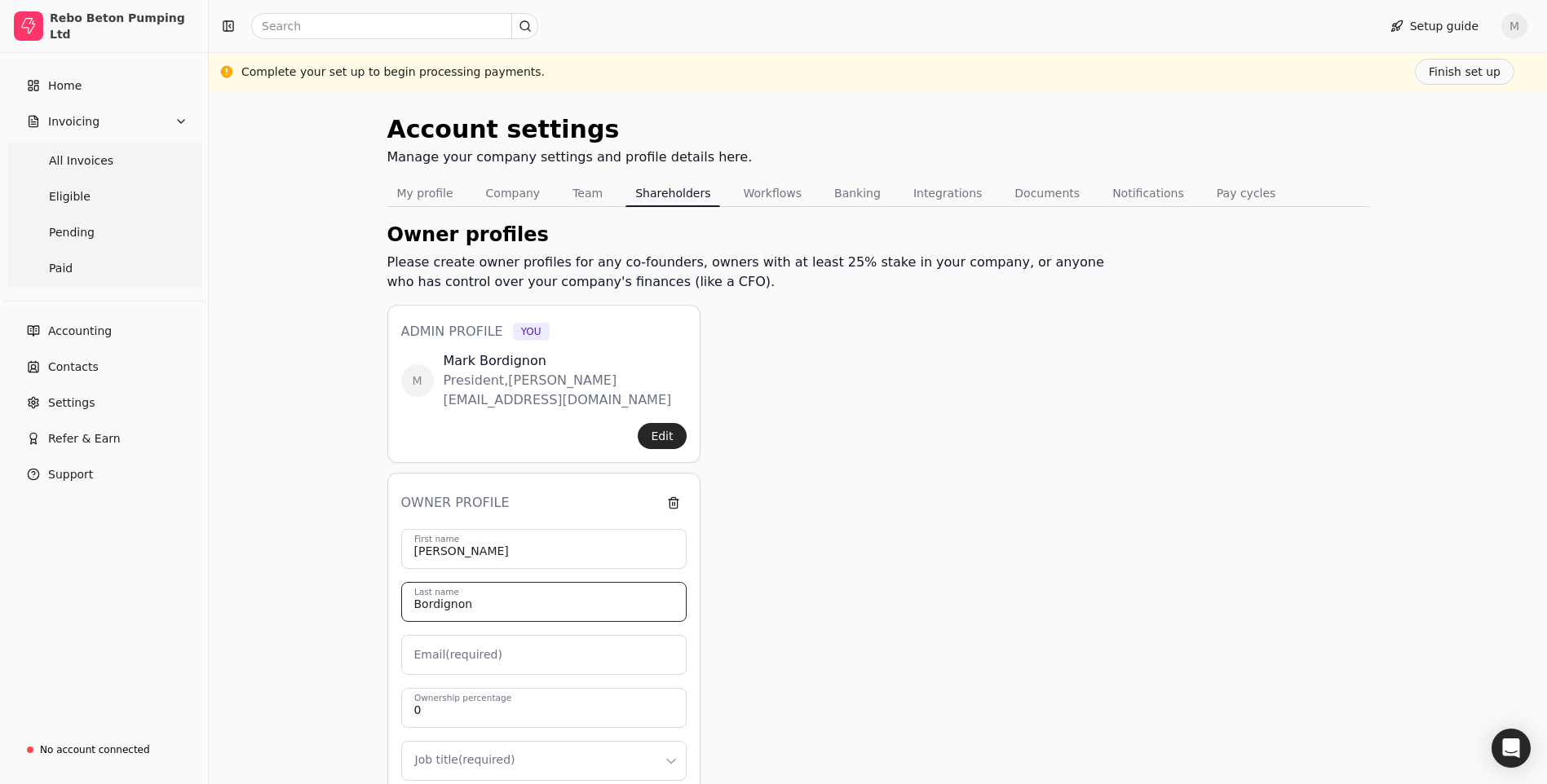
type input "Bordignon"
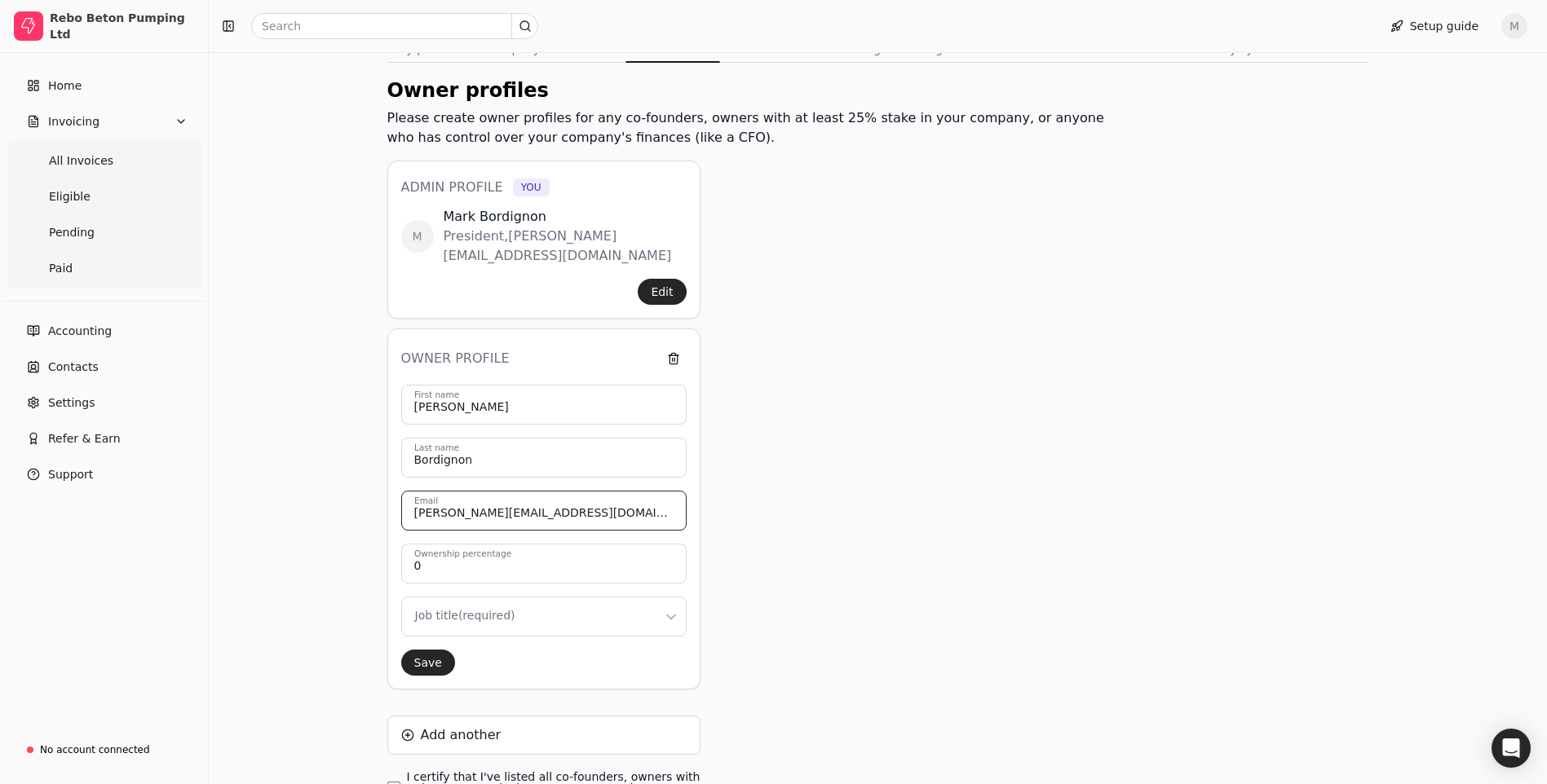
scroll to position [163, 0]
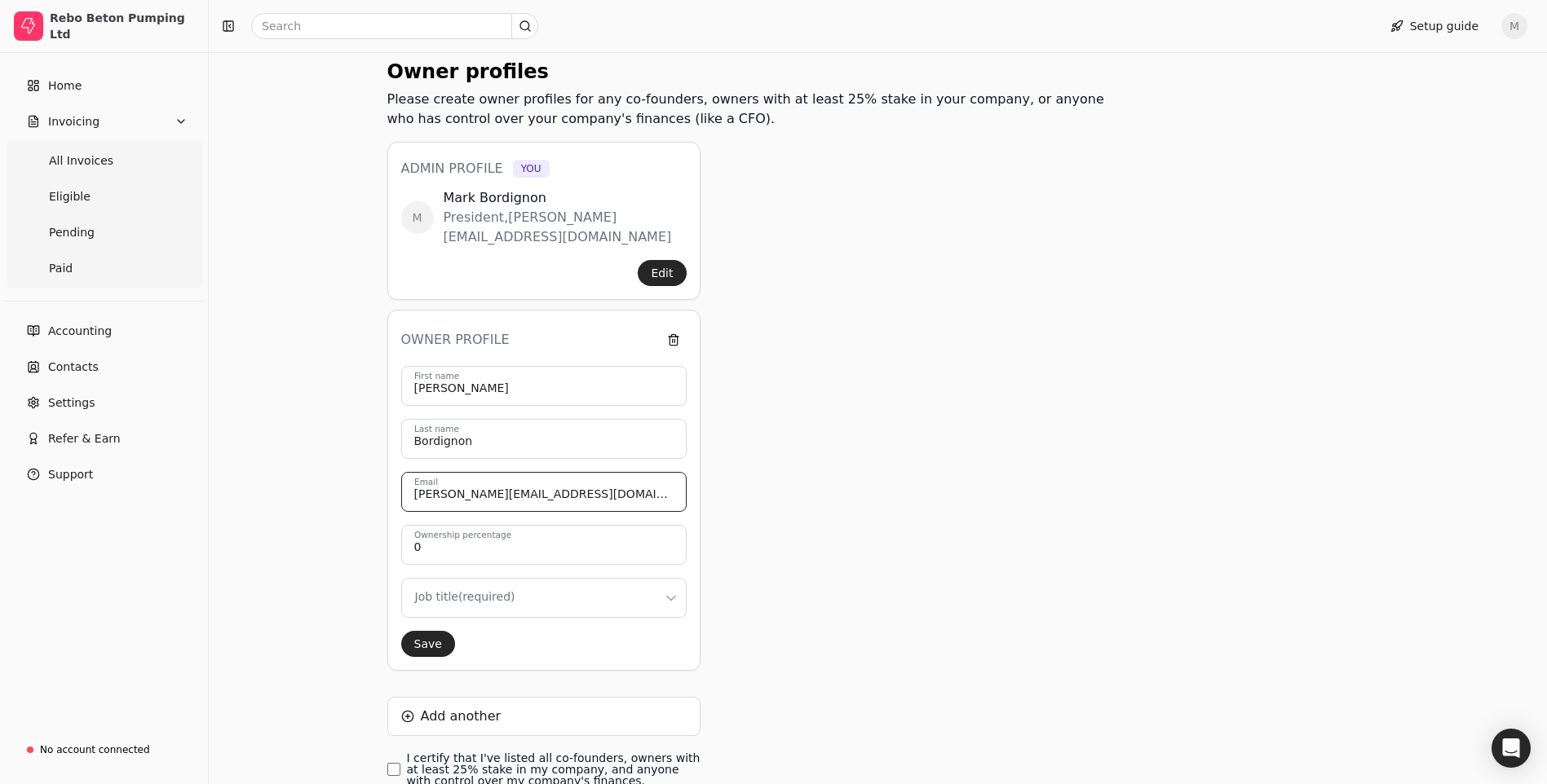
type input "[PERSON_NAME][EMAIL_ADDRESS][DOMAIN_NAME]"
click at [449, 583] on html "Rebo Beton Pumping Ltd Home Invoicing All Invoices Eligible Pending Paid Accoun…" at bounding box center [774, 366] width 1547 height 1057
click at [425, 631] on button "Save" at bounding box center [428, 644] width 54 height 26
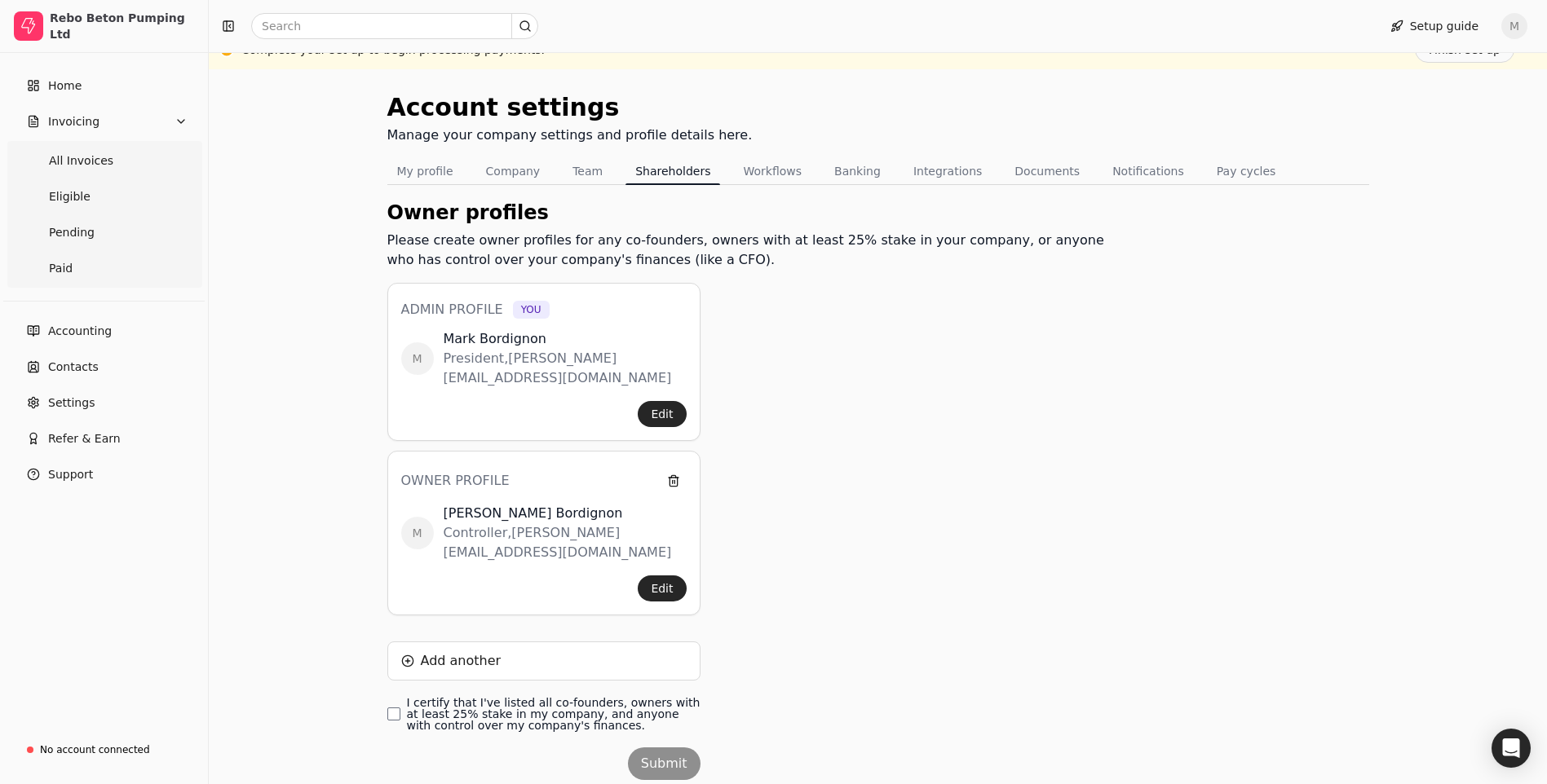
scroll to position [38, 0]
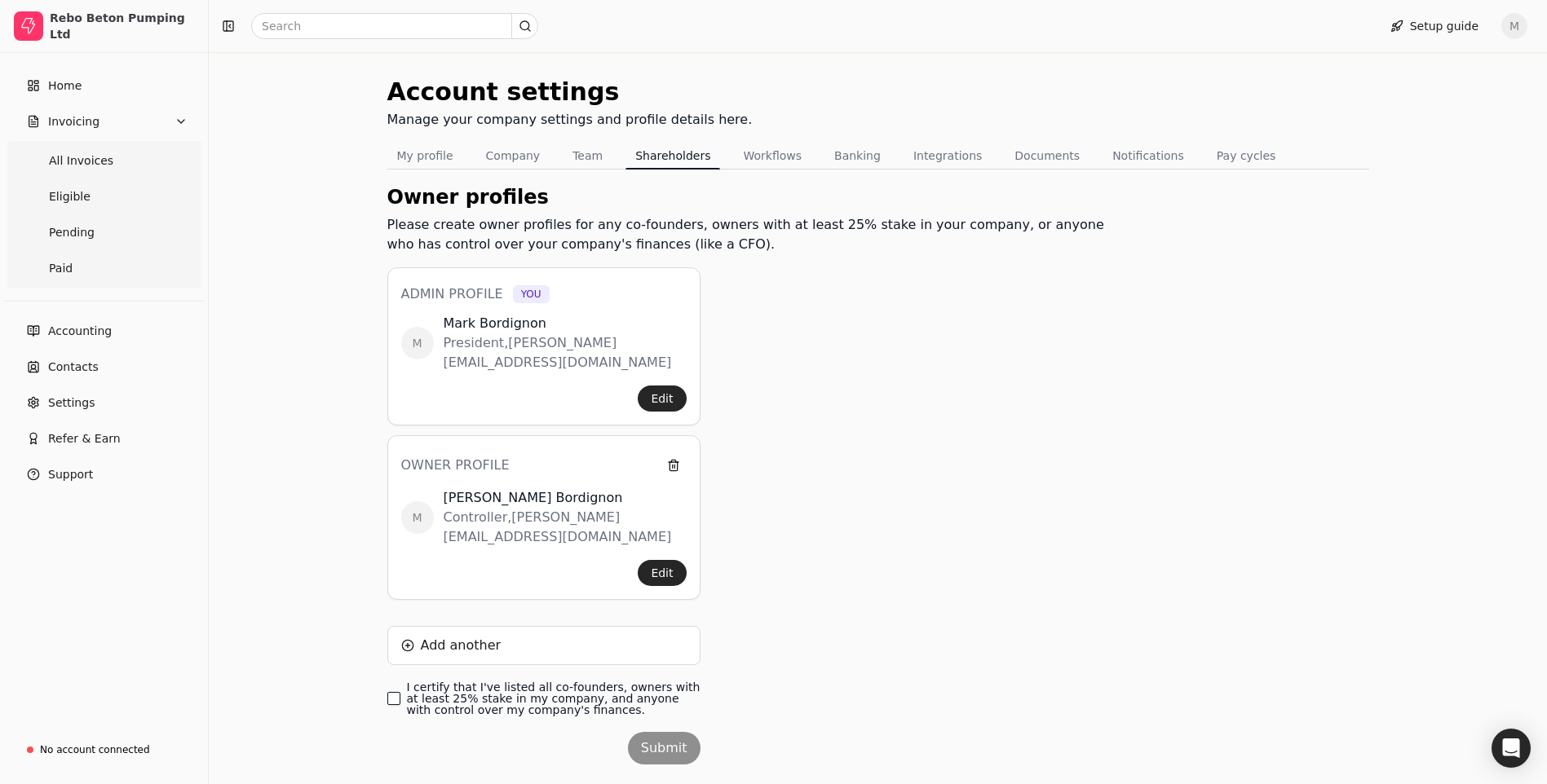
click at [398, 692] on finances\ "I certify that I've listed all co-founders, owners with at least 25% stake in m…" at bounding box center [394, 699] width 13 height 13
click at [690, 732] on button "Submit" at bounding box center [664, 748] width 73 height 32
click at [673, 386] on button "Edit" at bounding box center [662, 398] width 49 height 26
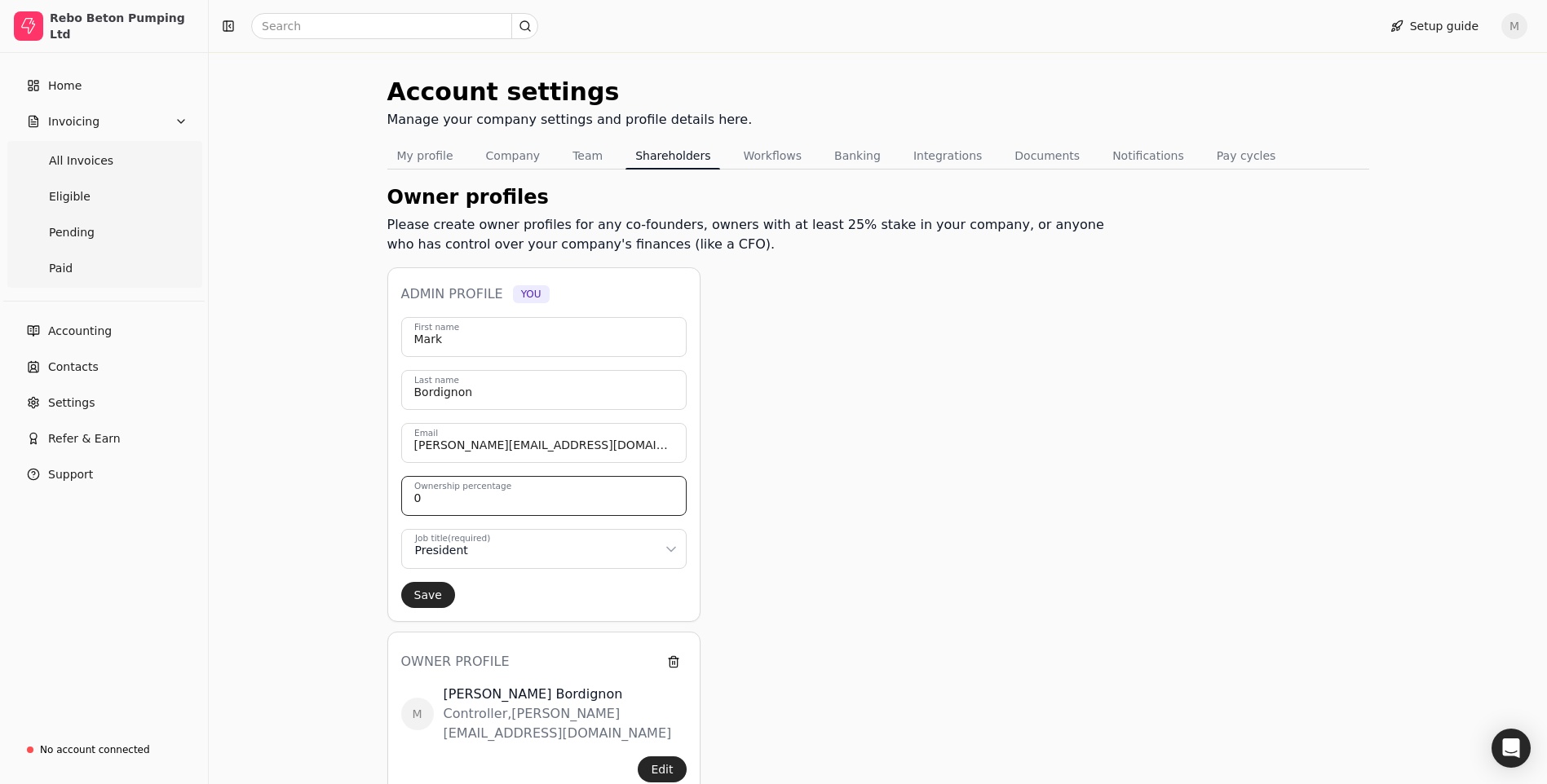
click at [446, 497] on input "0" at bounding box center [543, 496] width 285 height 40
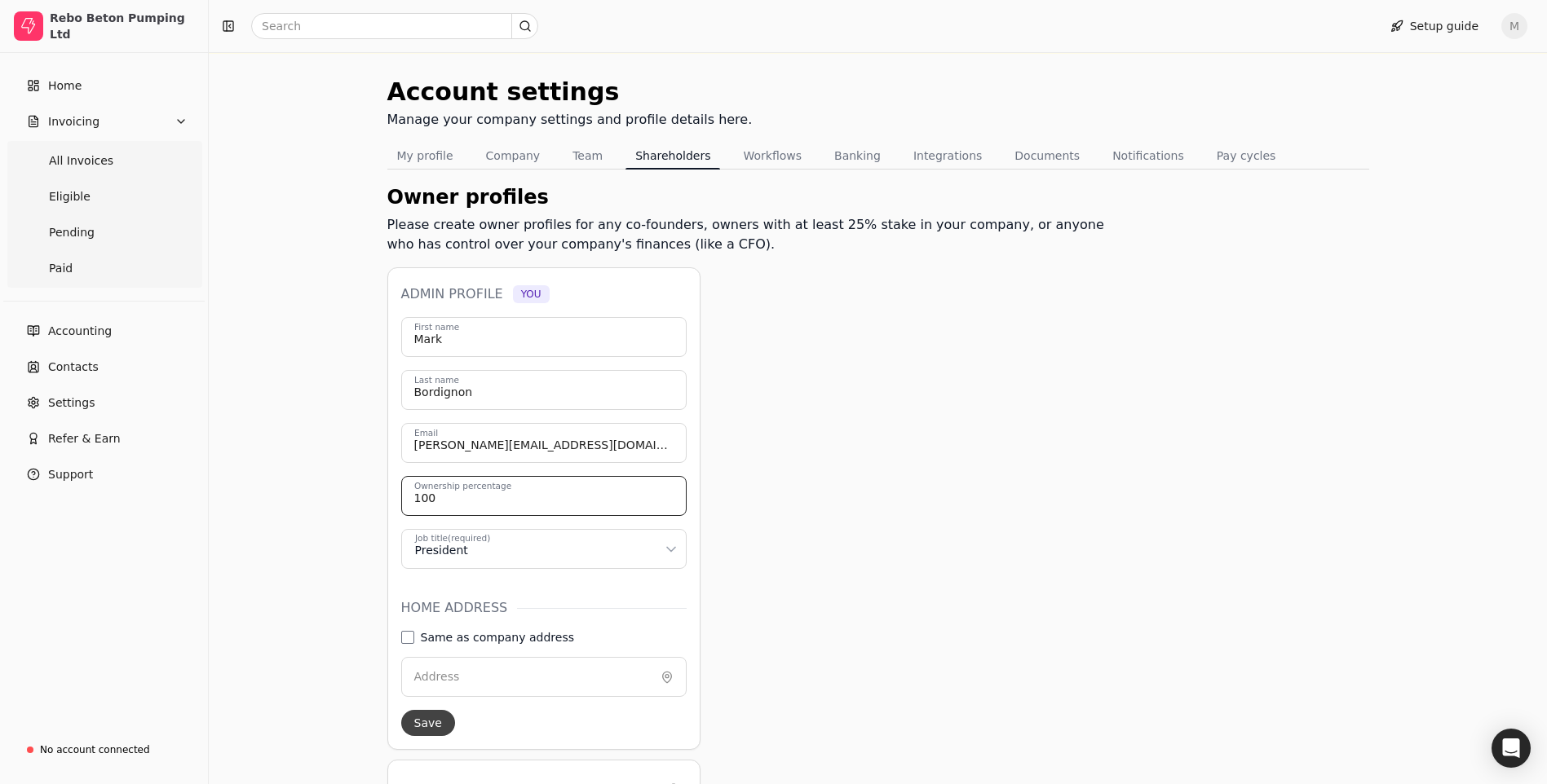
type input "100"
click at [439, 723] on button "Save" at bounding box center [428, 723] width 54 height 26
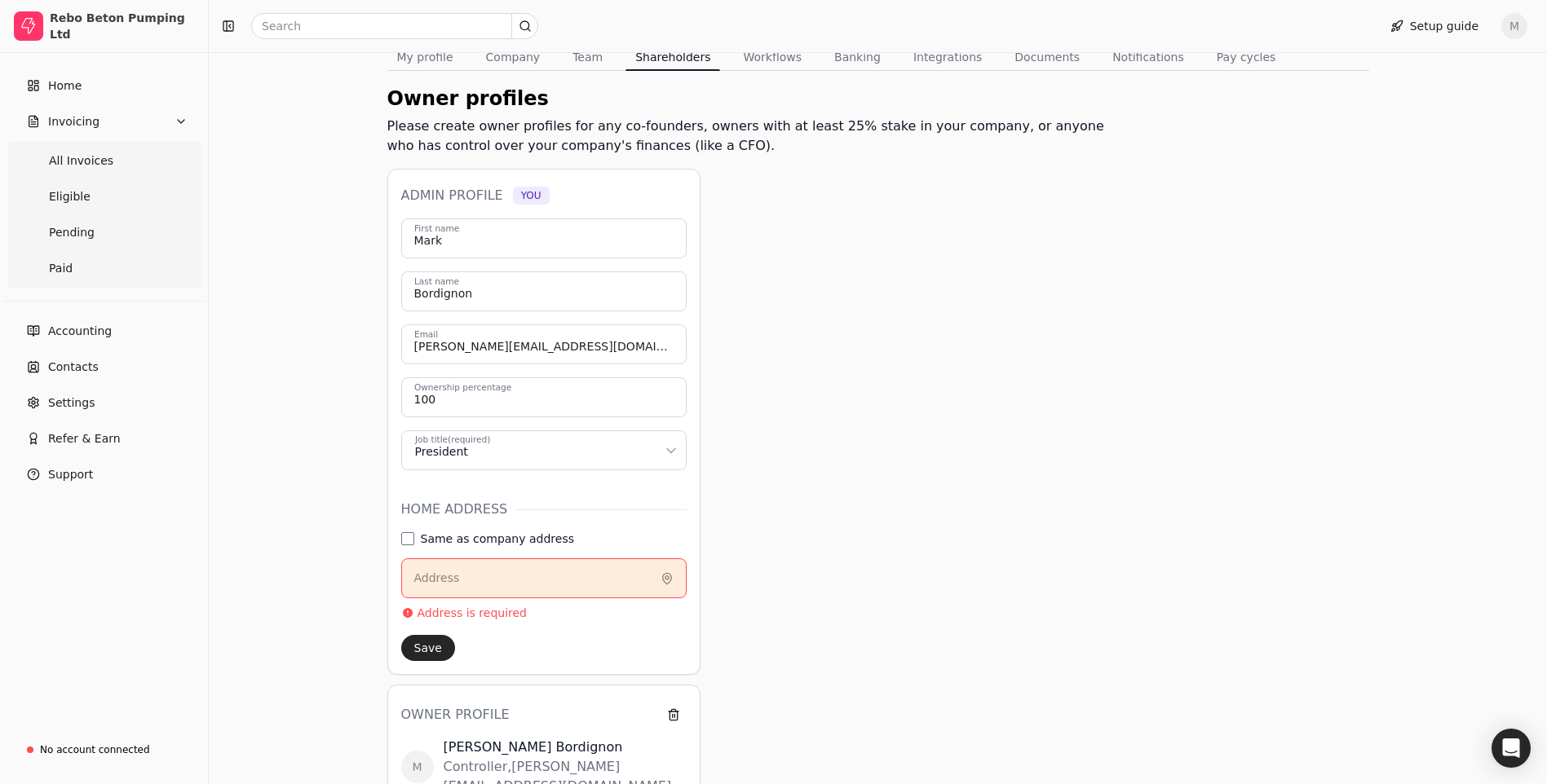
scroll to position [262, 0]
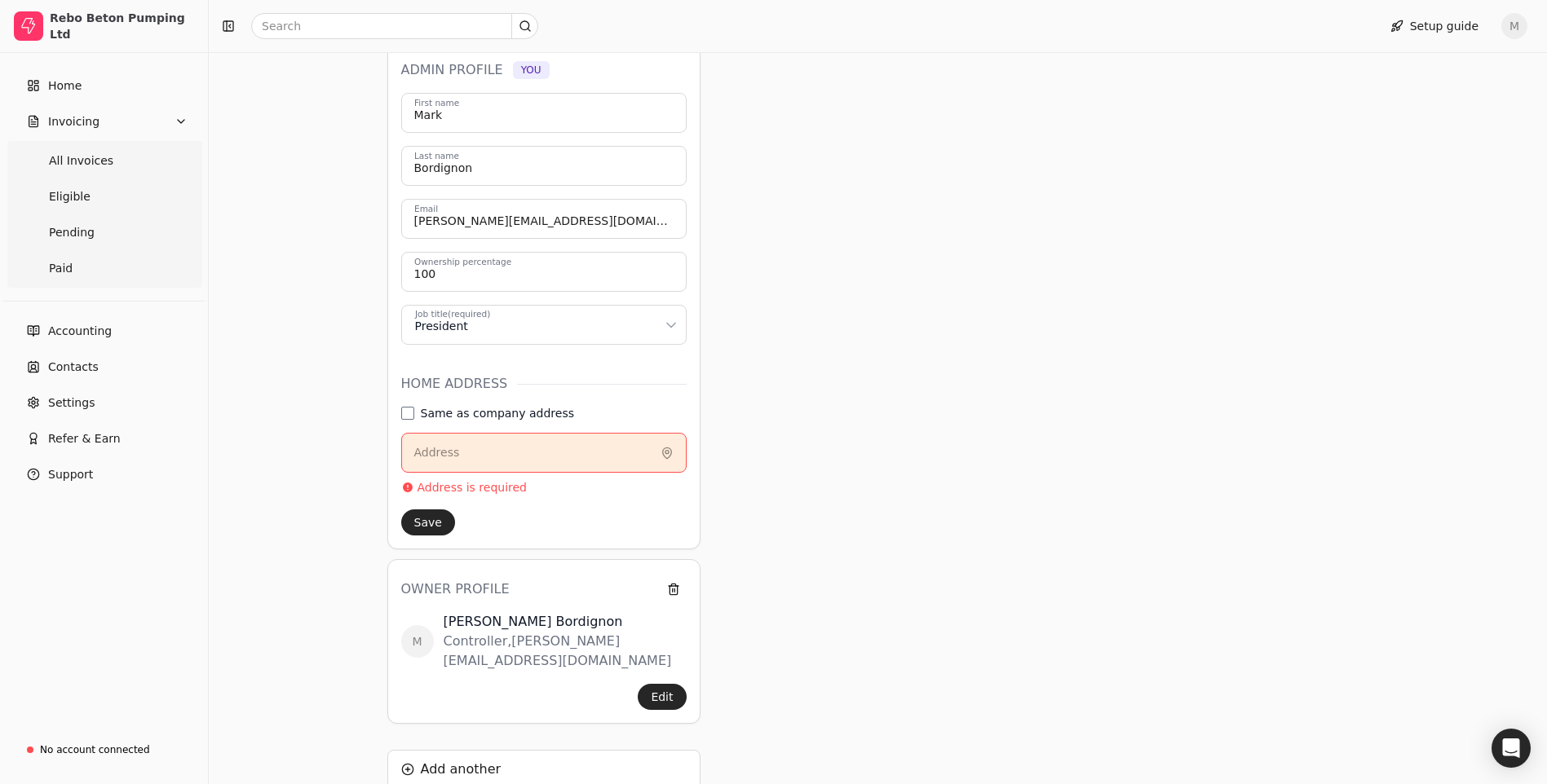
click at [399, 406] on div "Admin profile You [PERSON_NAME] First name [PERSON_NAME] Last name [PERSON_NAME…" at bounding box center [544, 296] width 313 height 506
click at [405, 406] on div "[PERSON_NAME] First name [PERSON_NAME] Last name [PERSON_NAME][EMAIL_ADDRESS][D…" at bounding box center [543, 314] width 285 height 442
click at [413, 414] on address "Same as company address" at bounding box center [407, 414] width 13 height 13
type input "[STREET_ADDRESS]"
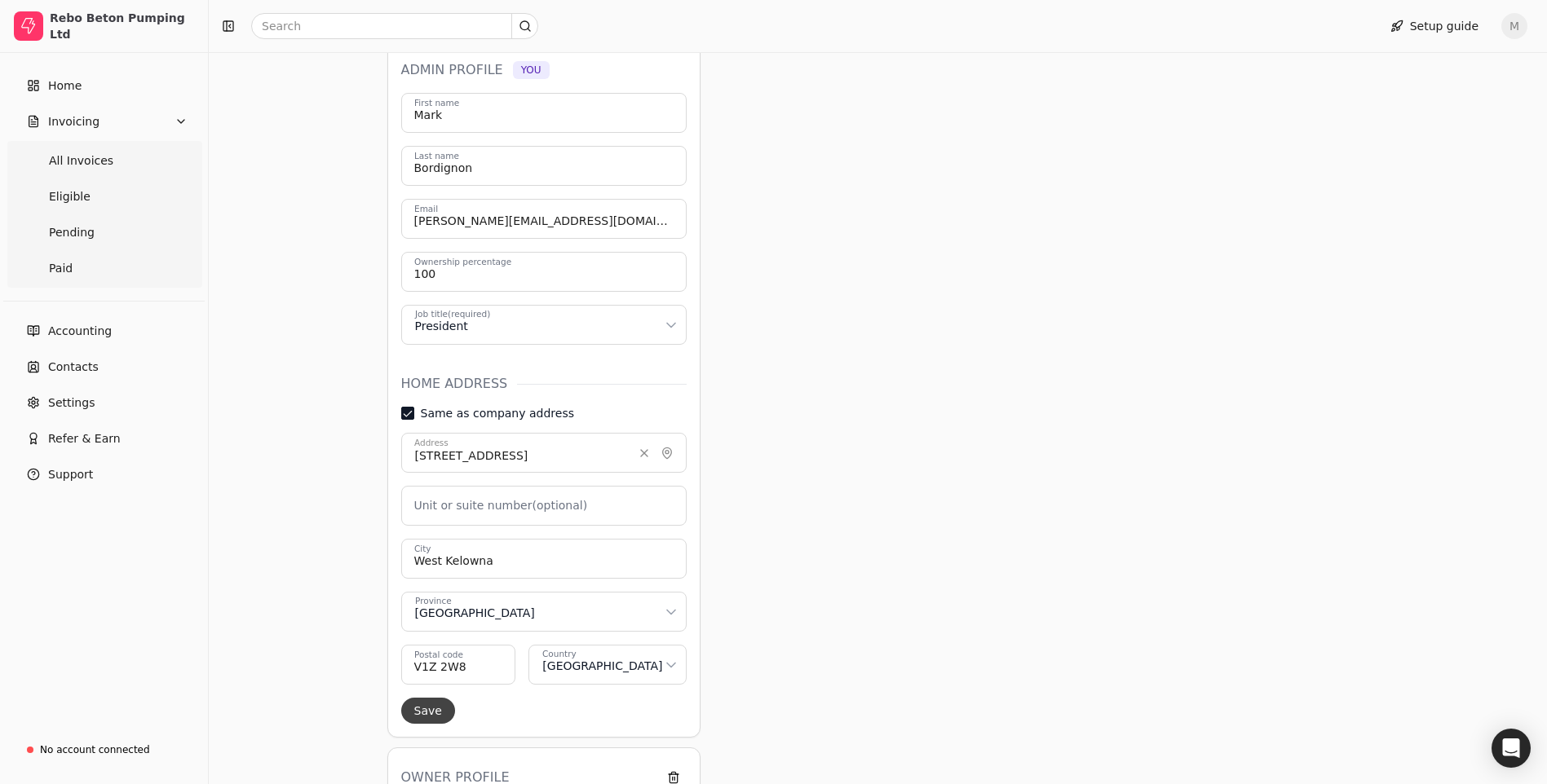
click at [425, 714] on button "Save" at bounding box center [428, 710] width 54 height 26
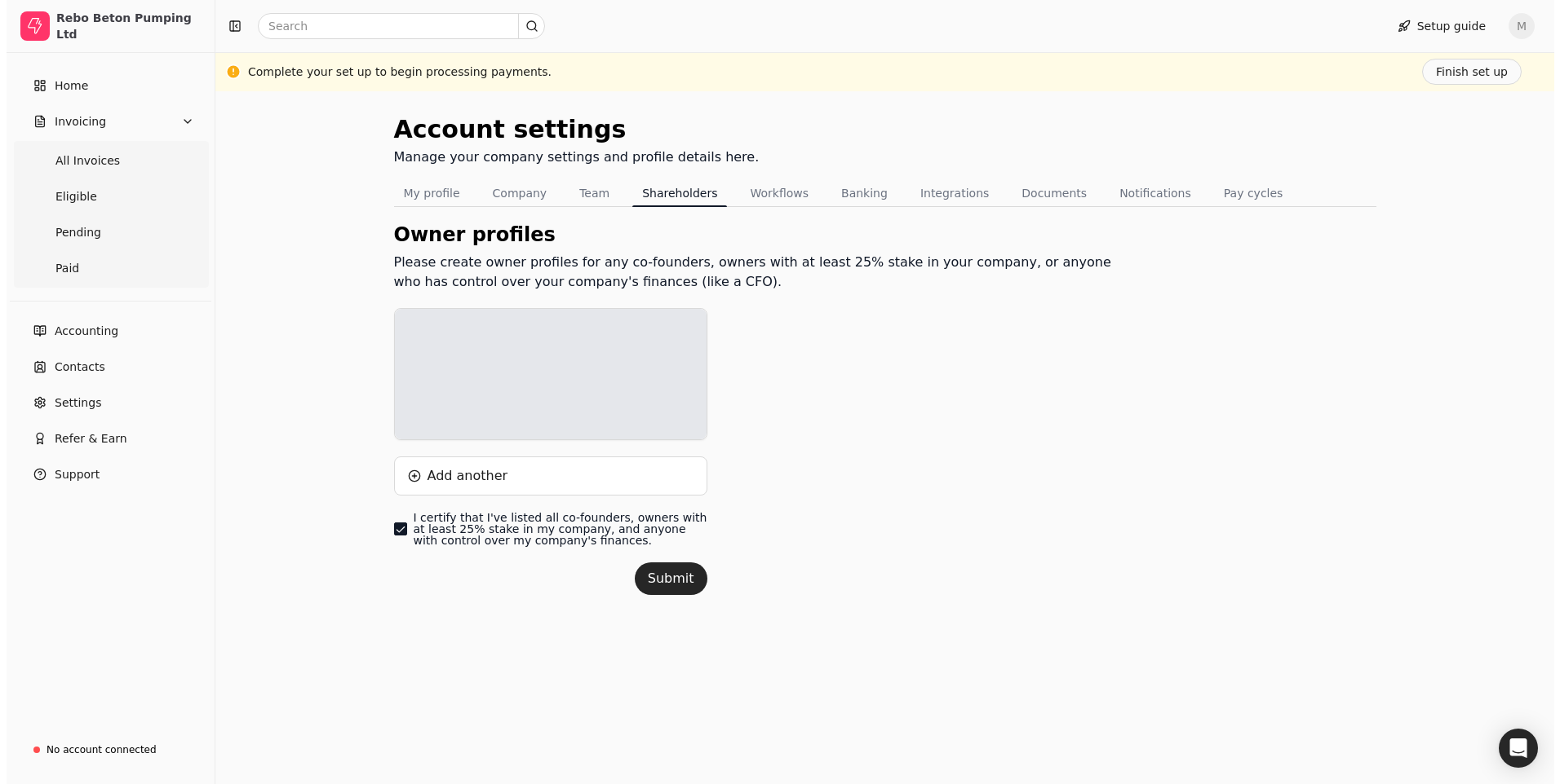
scroll to position [0, 0]
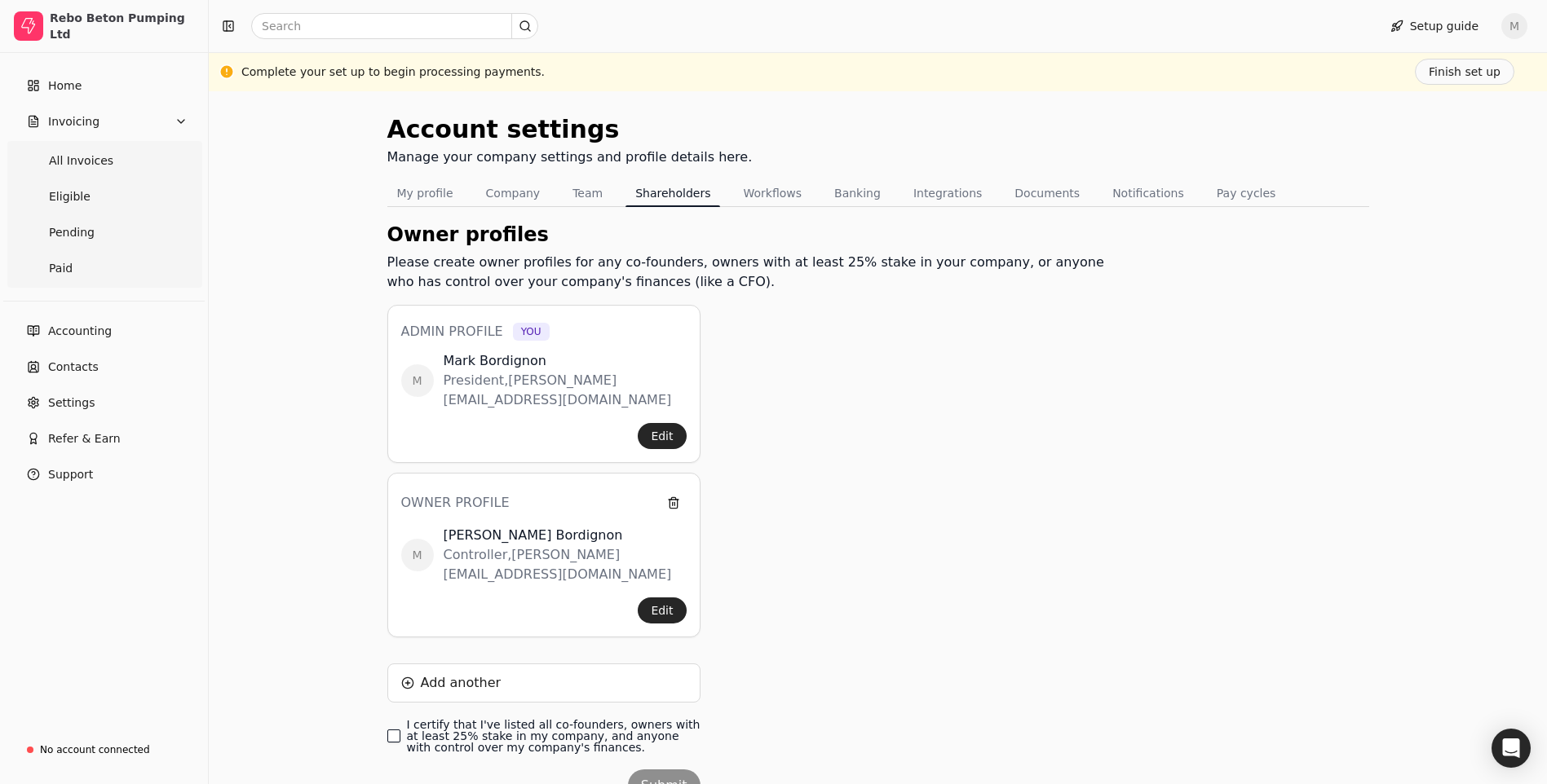
click at [388, 730] on finances\ "I certify that I've listed all co-founders, owners with at least 25% stake in m…" at bounding box center [394, 736] width 13 height 13
click at [662, 770] on button "Submit" at bounding box center [664, 786] width 73 height 32
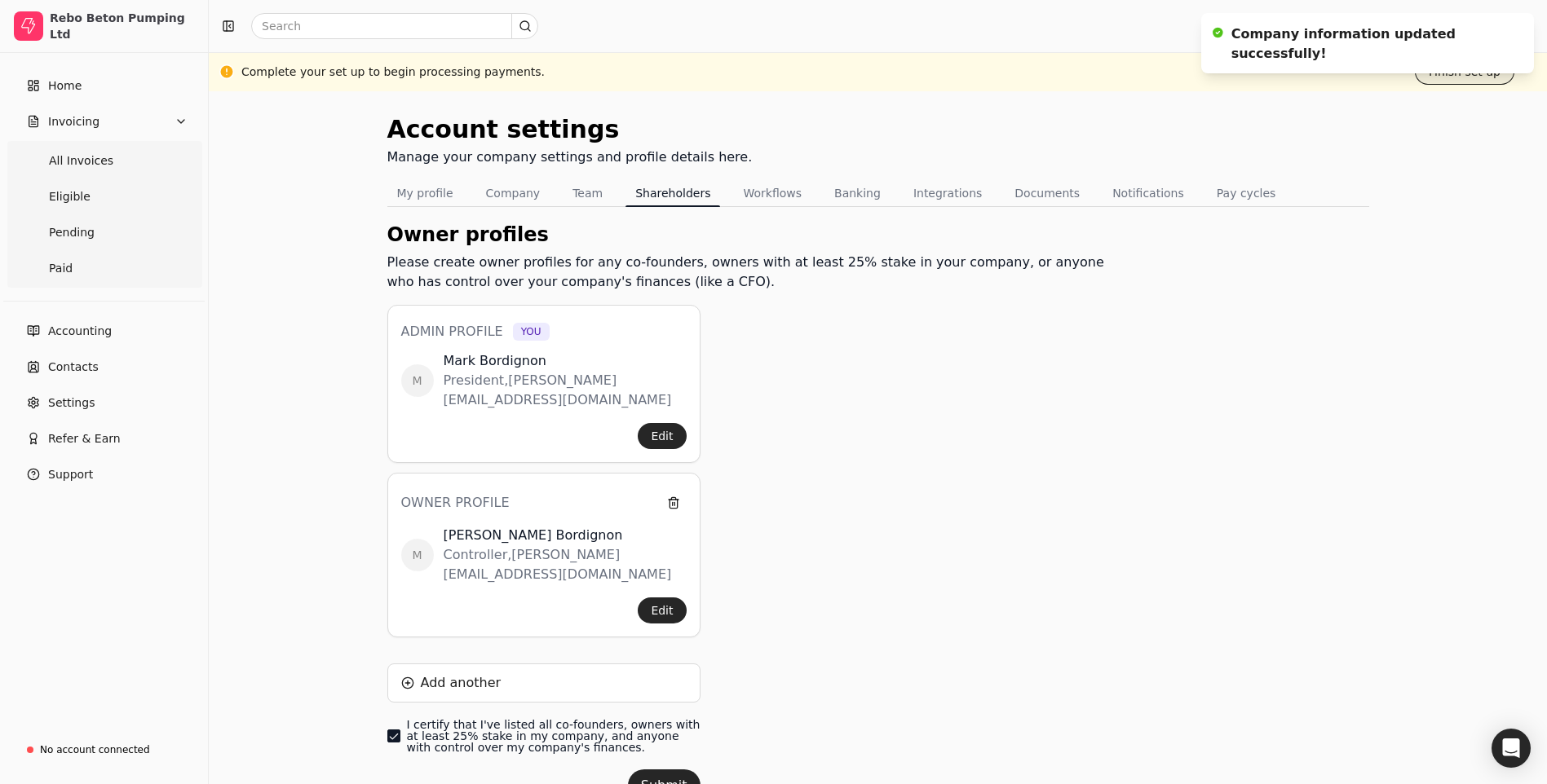
click at [1501, 75] on button "Finish set up" at bounding box center [1464, 71] width 100 height 26
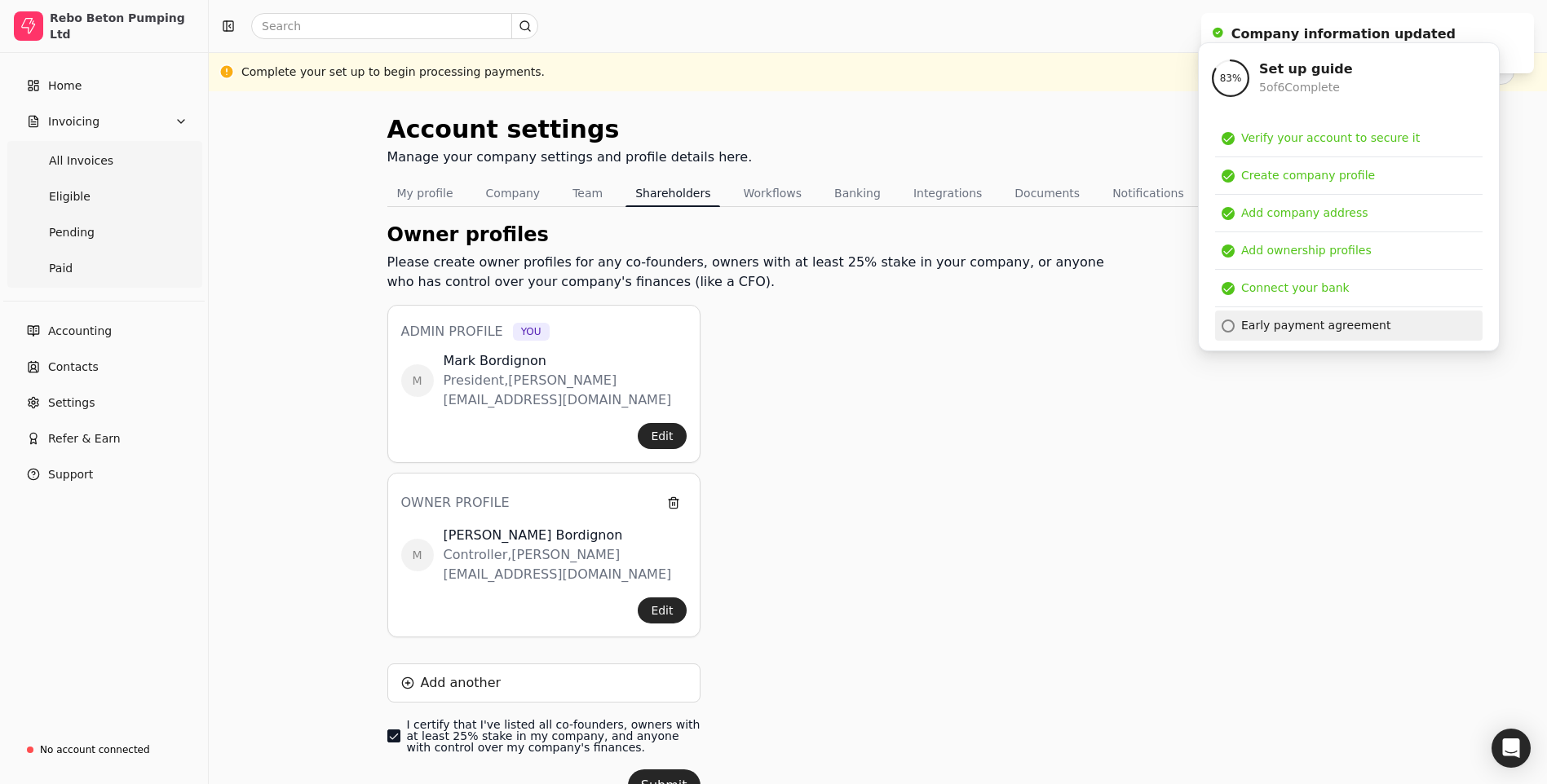
click at [1306, 334] on div "Early payment agreement" at bounding box center [1316, 325] width 149 height 17
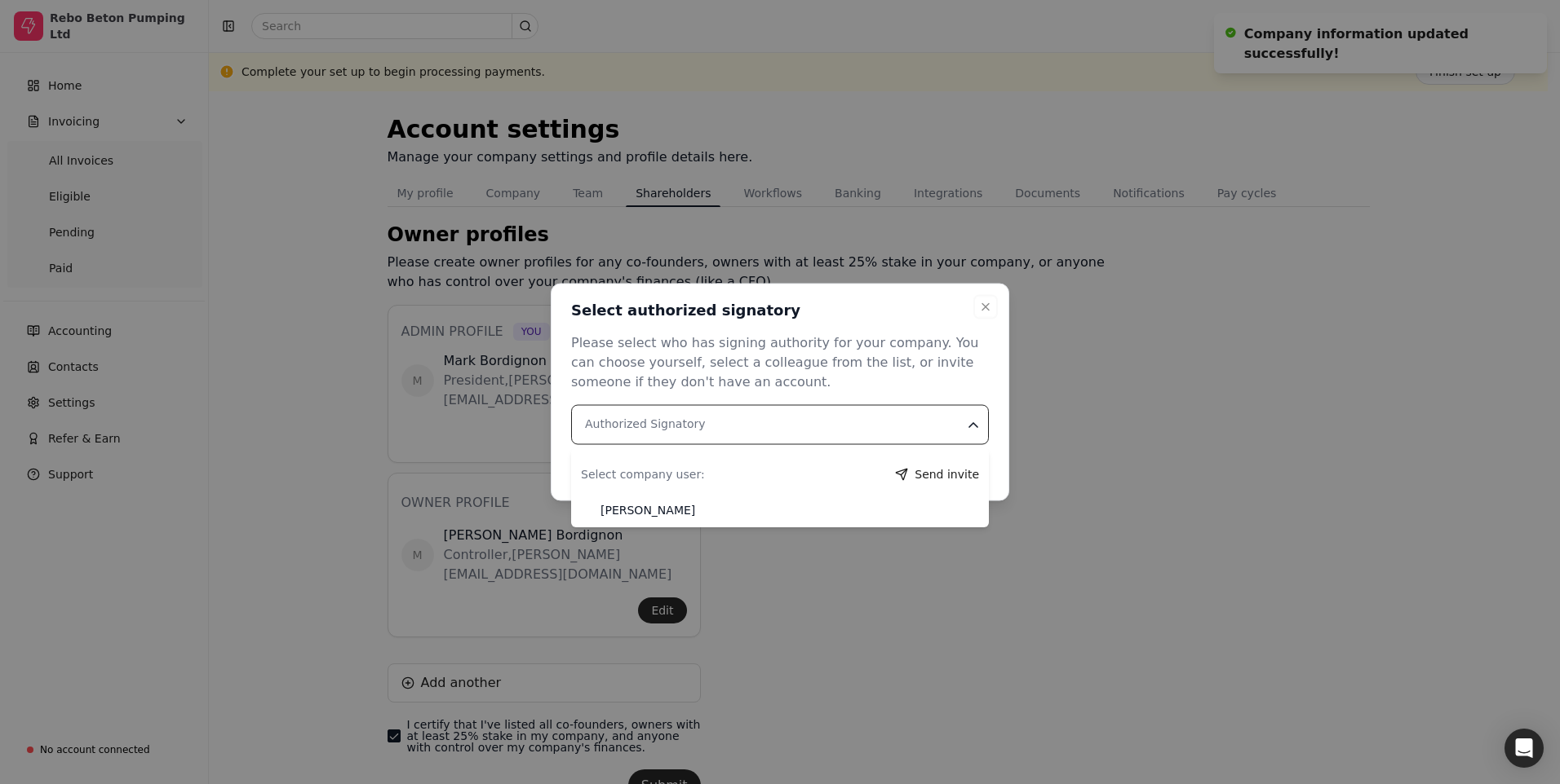
click at [640, 423] on div "Authorized Signatory" at bounding box center [645, 423] width 121 height 17
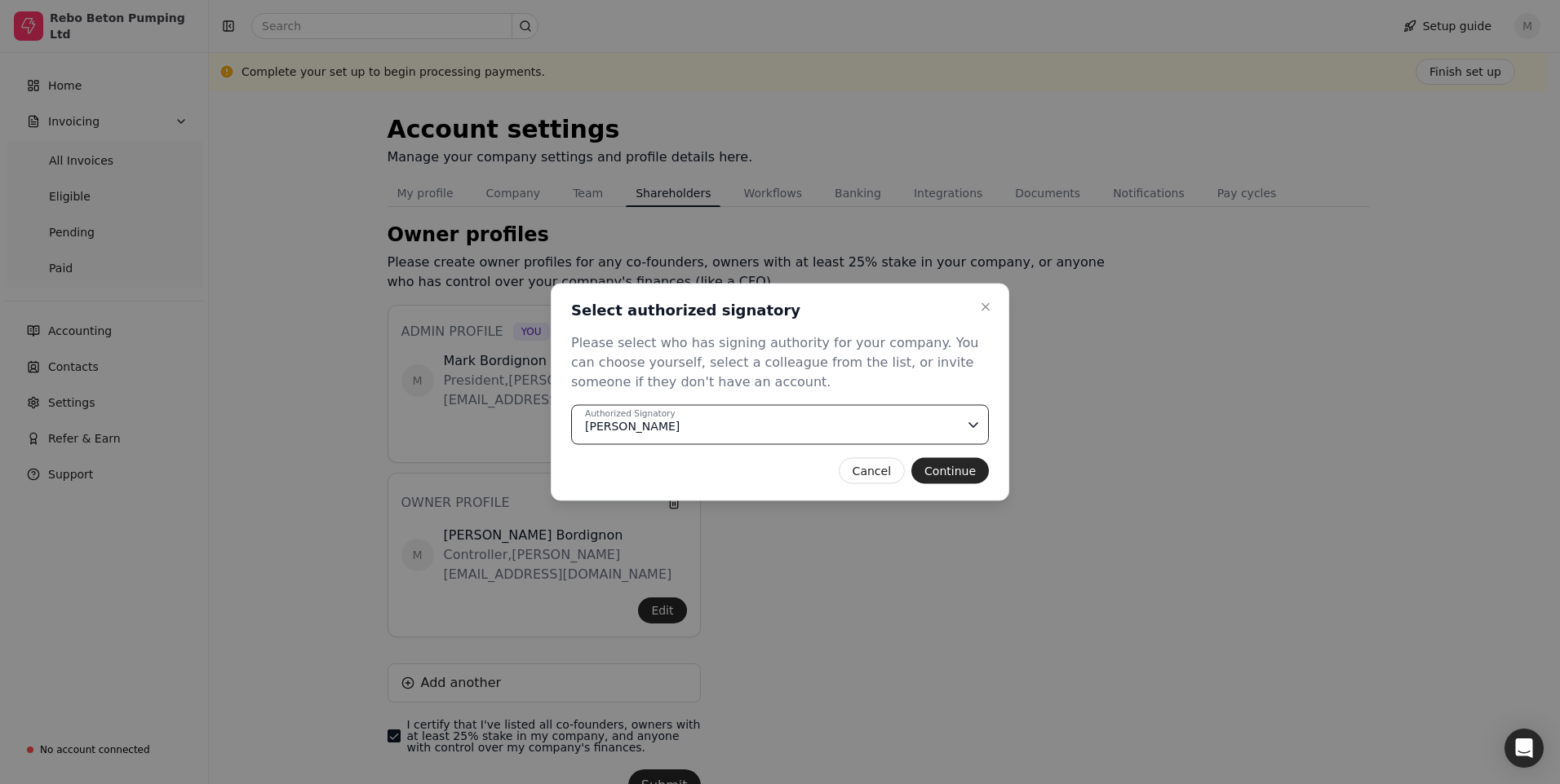
click at [540, 433] on body "Rebo Beton Pumping Ltd Home Invoicing All Invoices Eligible Pending Paid Accoun…" at bounding box center [774, 431] width 1547 height 861
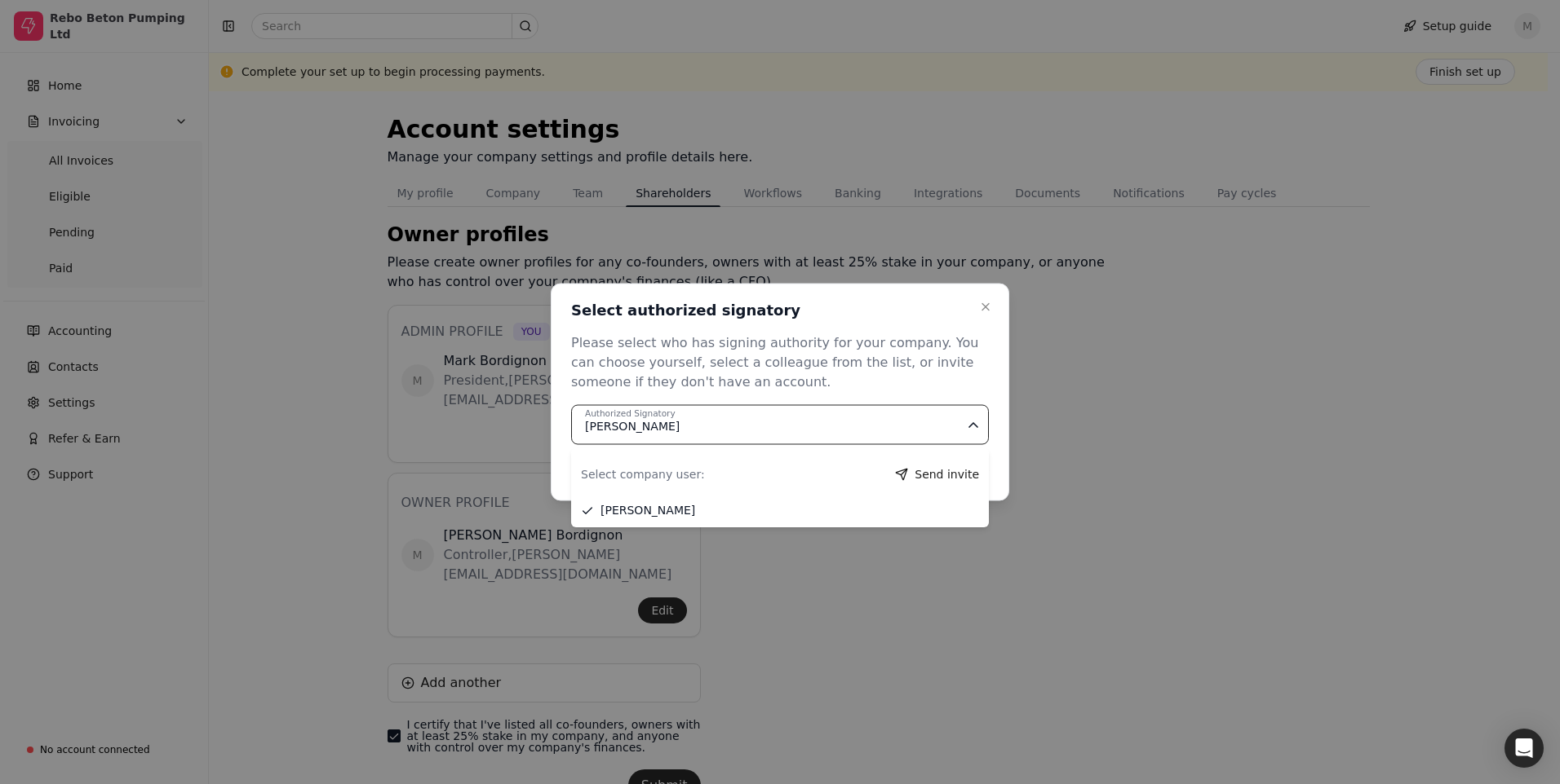
click at [975, 424] on icon "button" at bounding box center [973, 425] width 8 height 4
click at [660, 477] on div "Select company user:" at bounding box center [643, 475] width 124 height 17
click at [985, 301] on icon "button" at bounding box center [985, 307] width 13 height 13
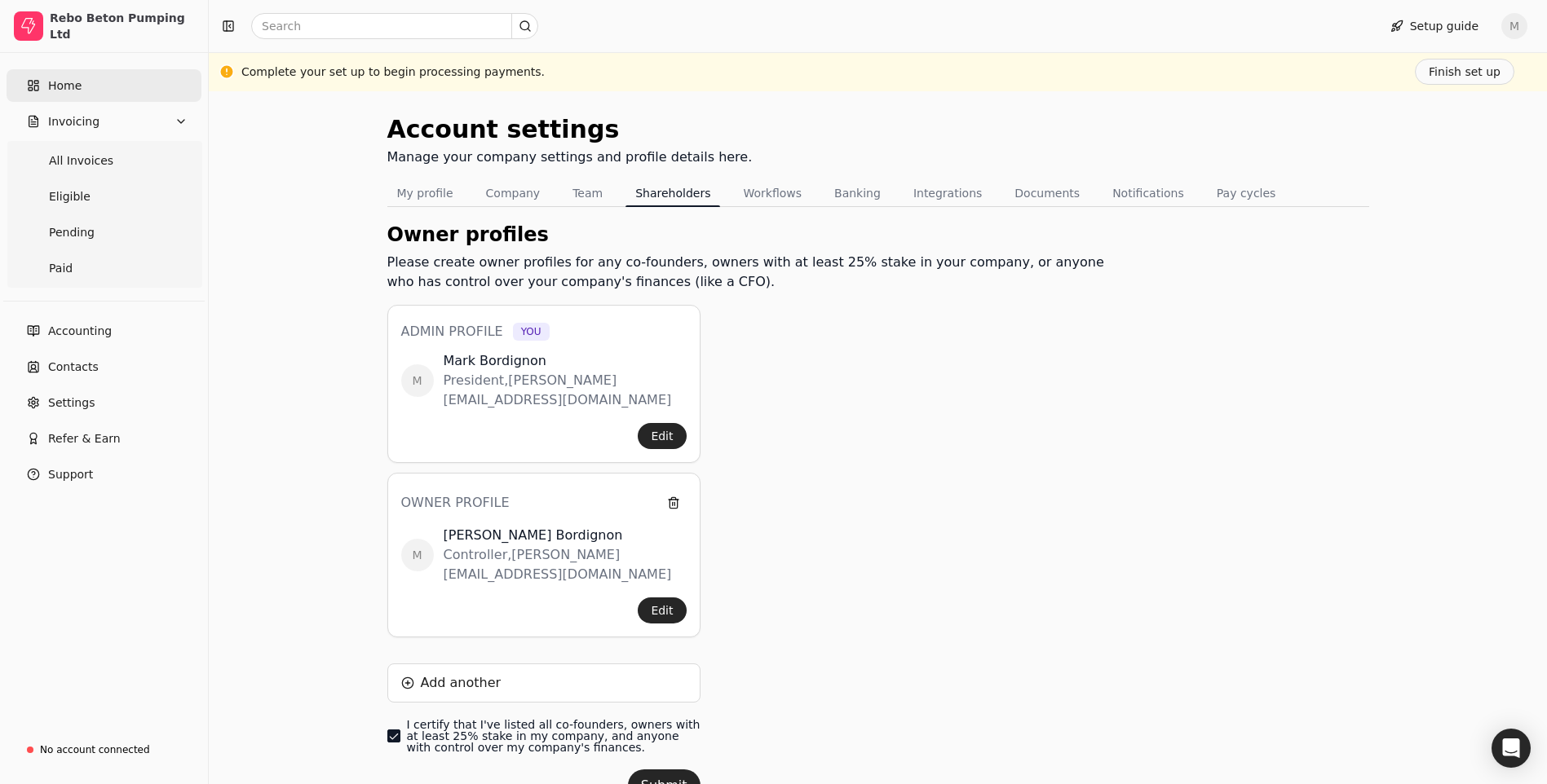
click at [75, 89] on span "Home" at bounding box center [65, 85] width 33 height 17
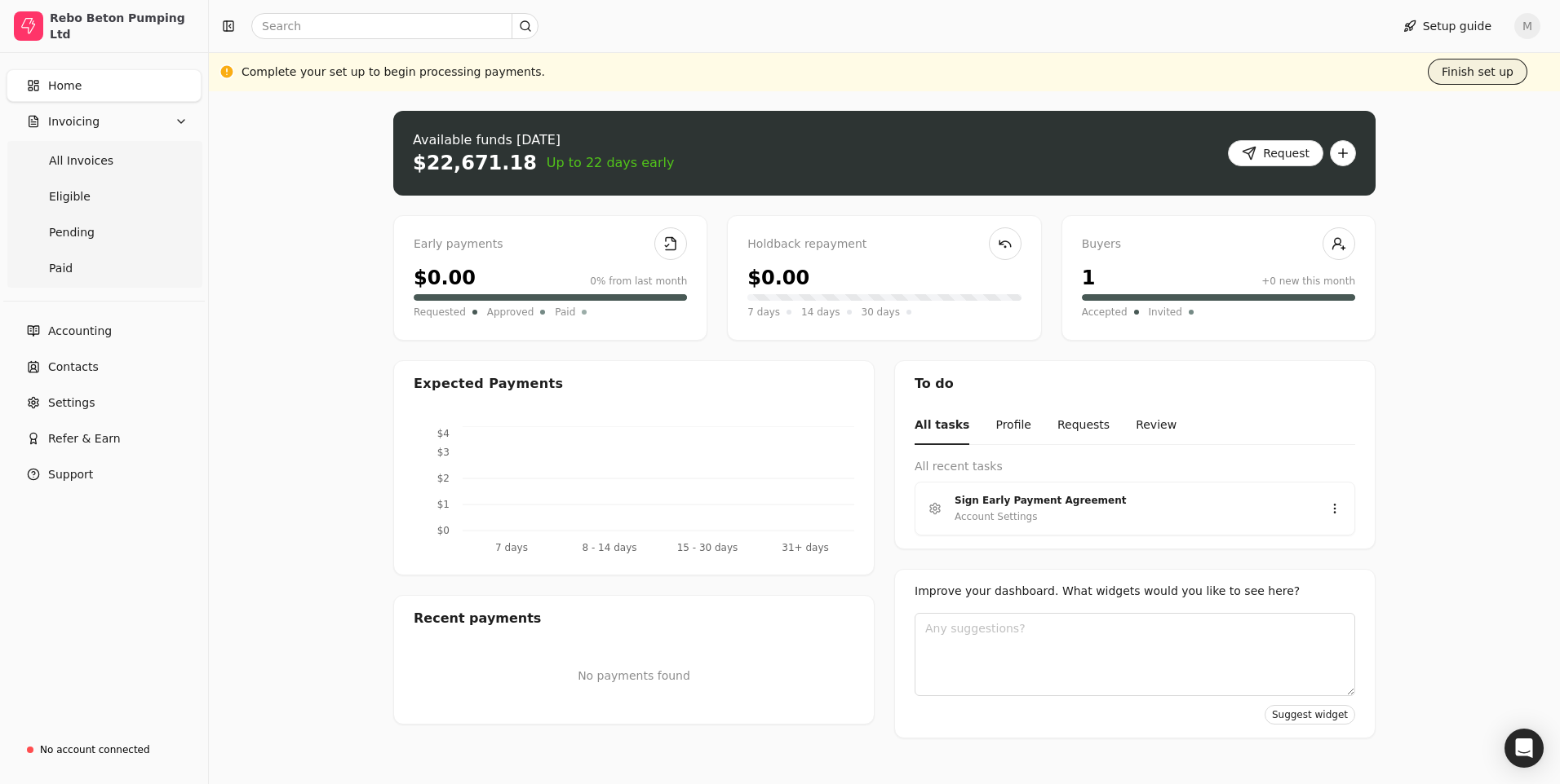
click at [1500, 71] on button "Finish set up" at bounding box center [1477, 71] width 100 height 26
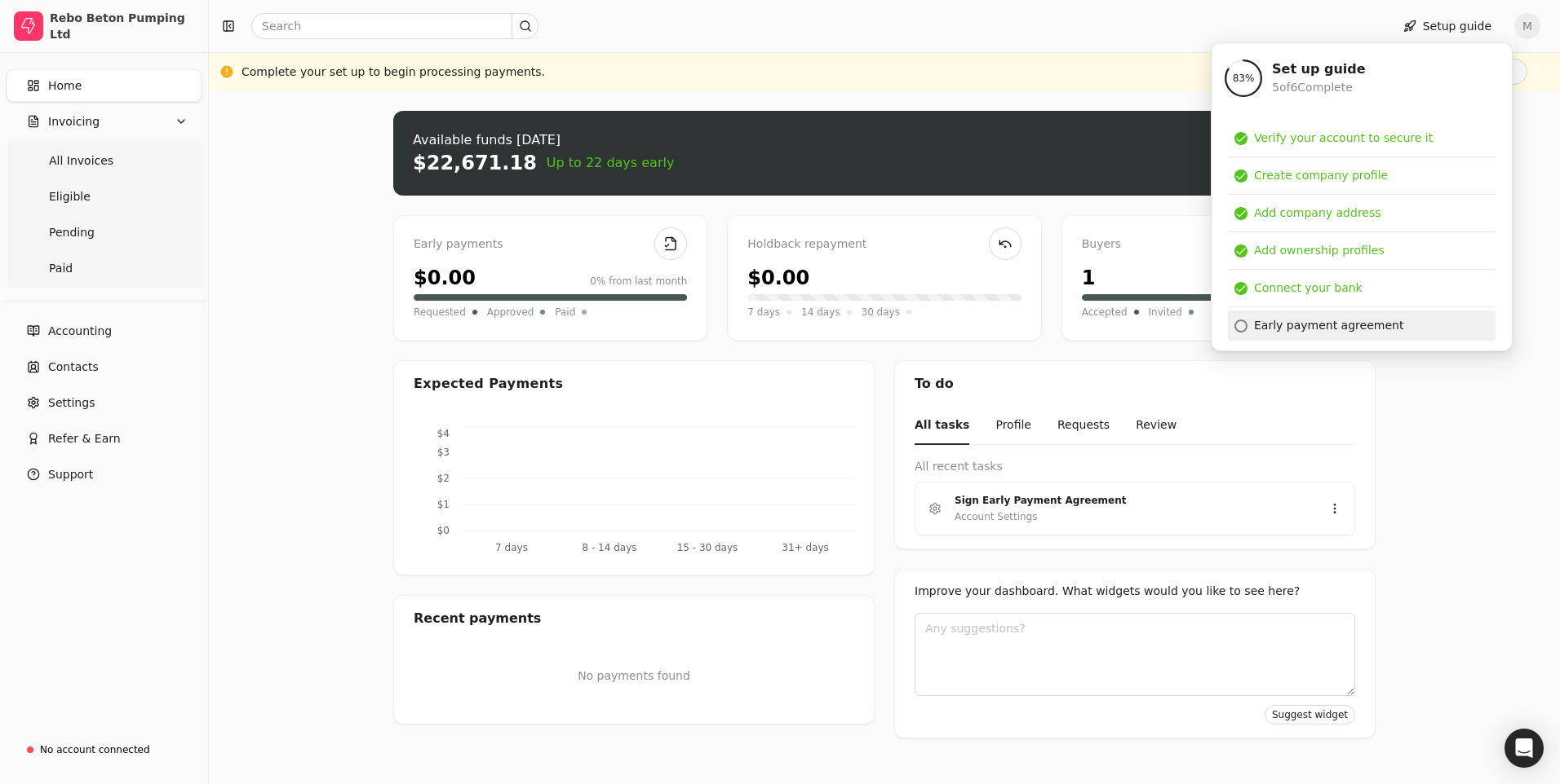
click at [1321, 324] on div "Early payment agreement" at bounding box center [1329, 325] width 149 height 17
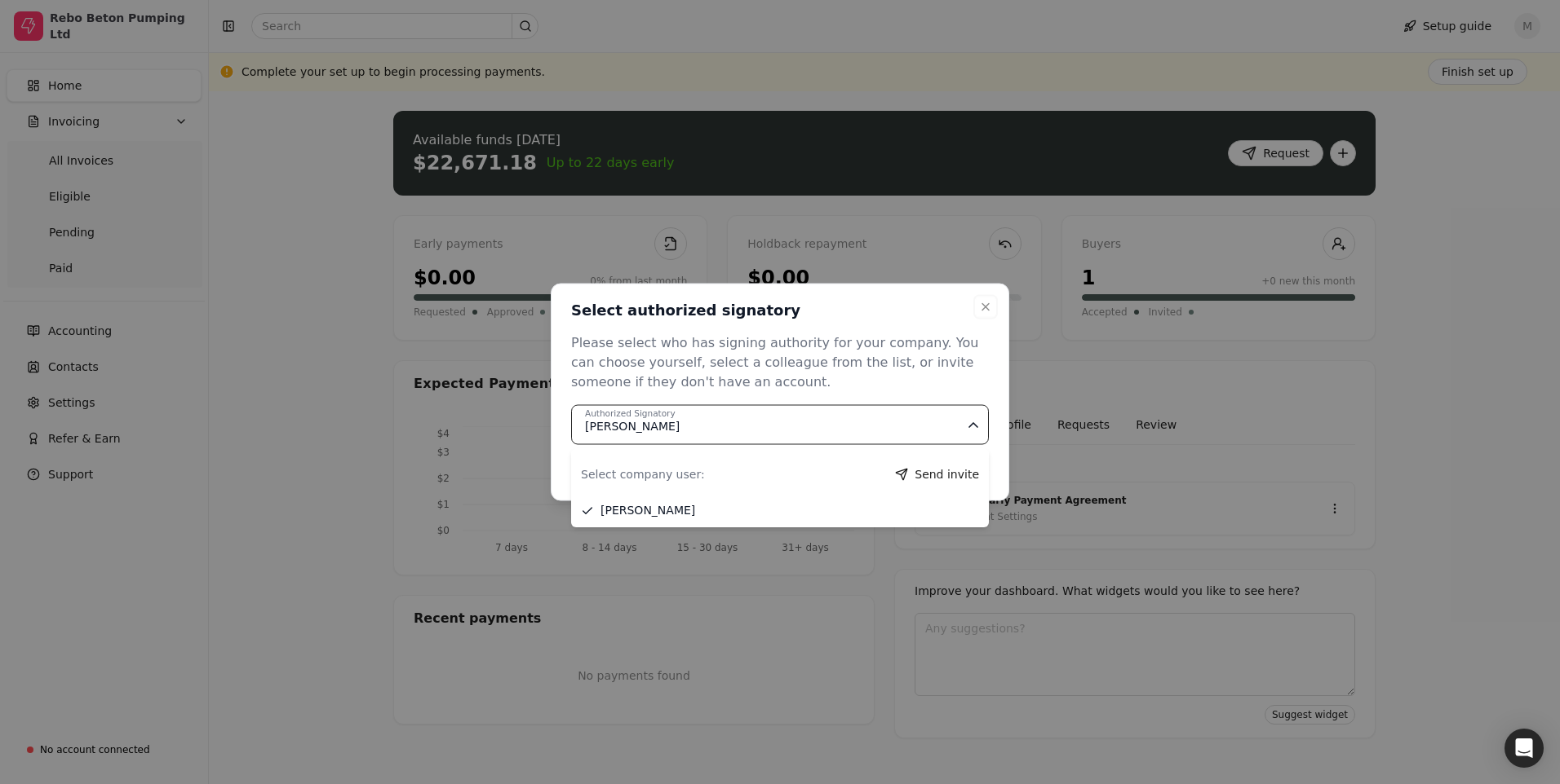
click at [722, 426] on div "Authorized Signatory [PERSON_NAME]" at bounding box center [775, 426] width 381 height 17
click at [717, 408] on Signatory "Authorized Signatory [PERSON_NAME]" at bounding box center [780, 425] width 417 height 40
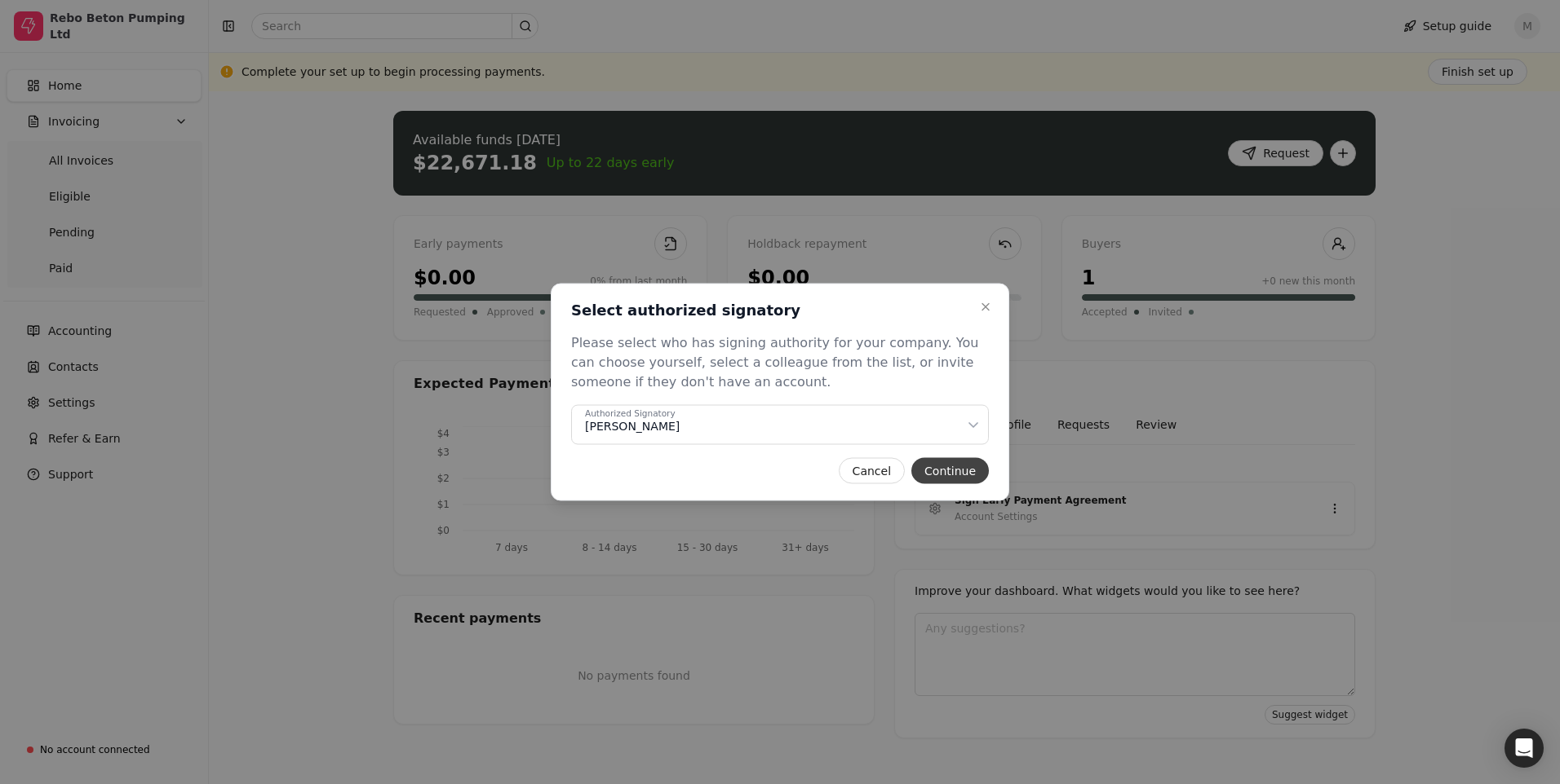
click at [970, 473] on button "Continue" at bounding box center [950, 471] width 77 height 26
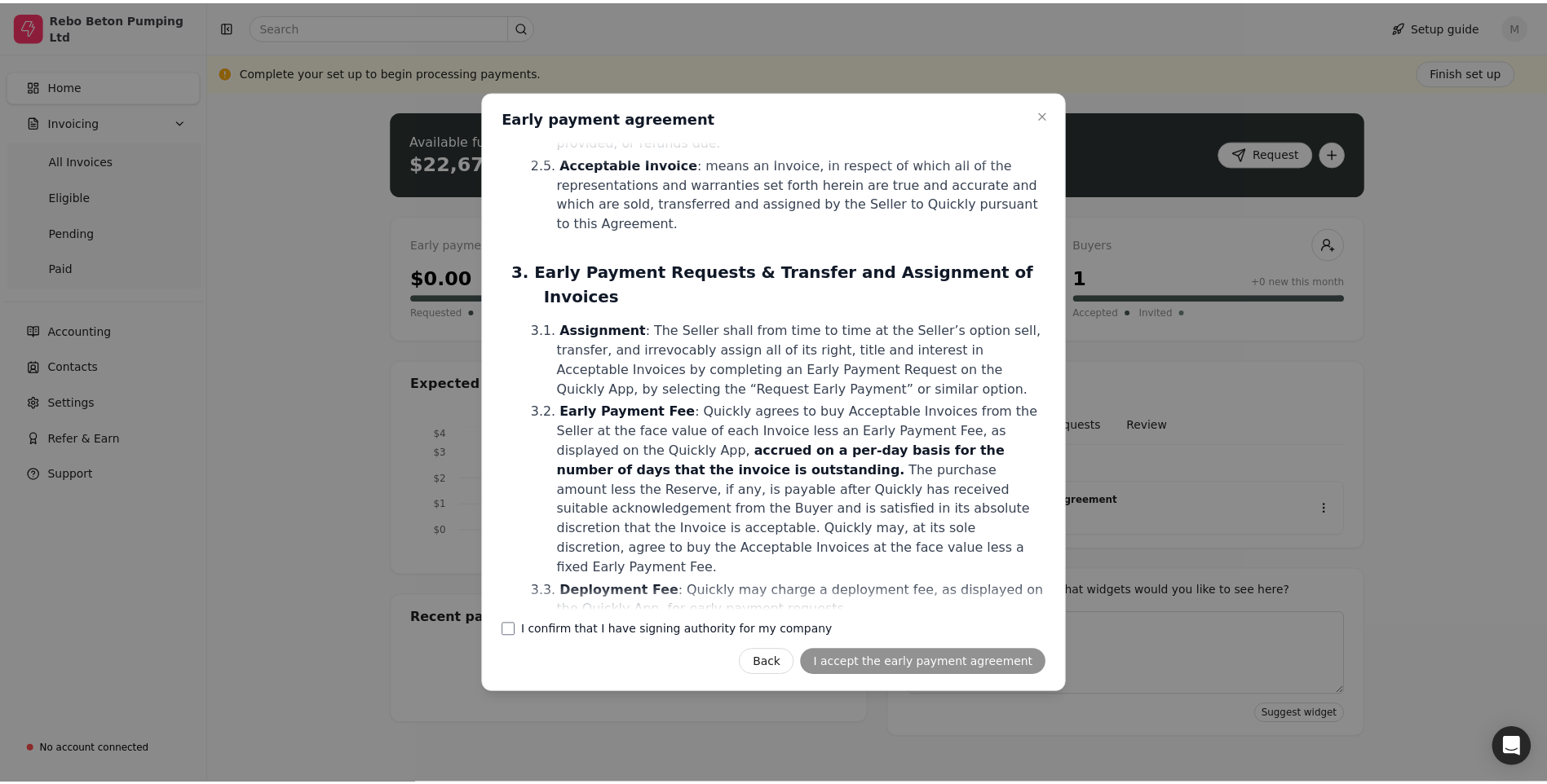
scroll to position [530, 0]
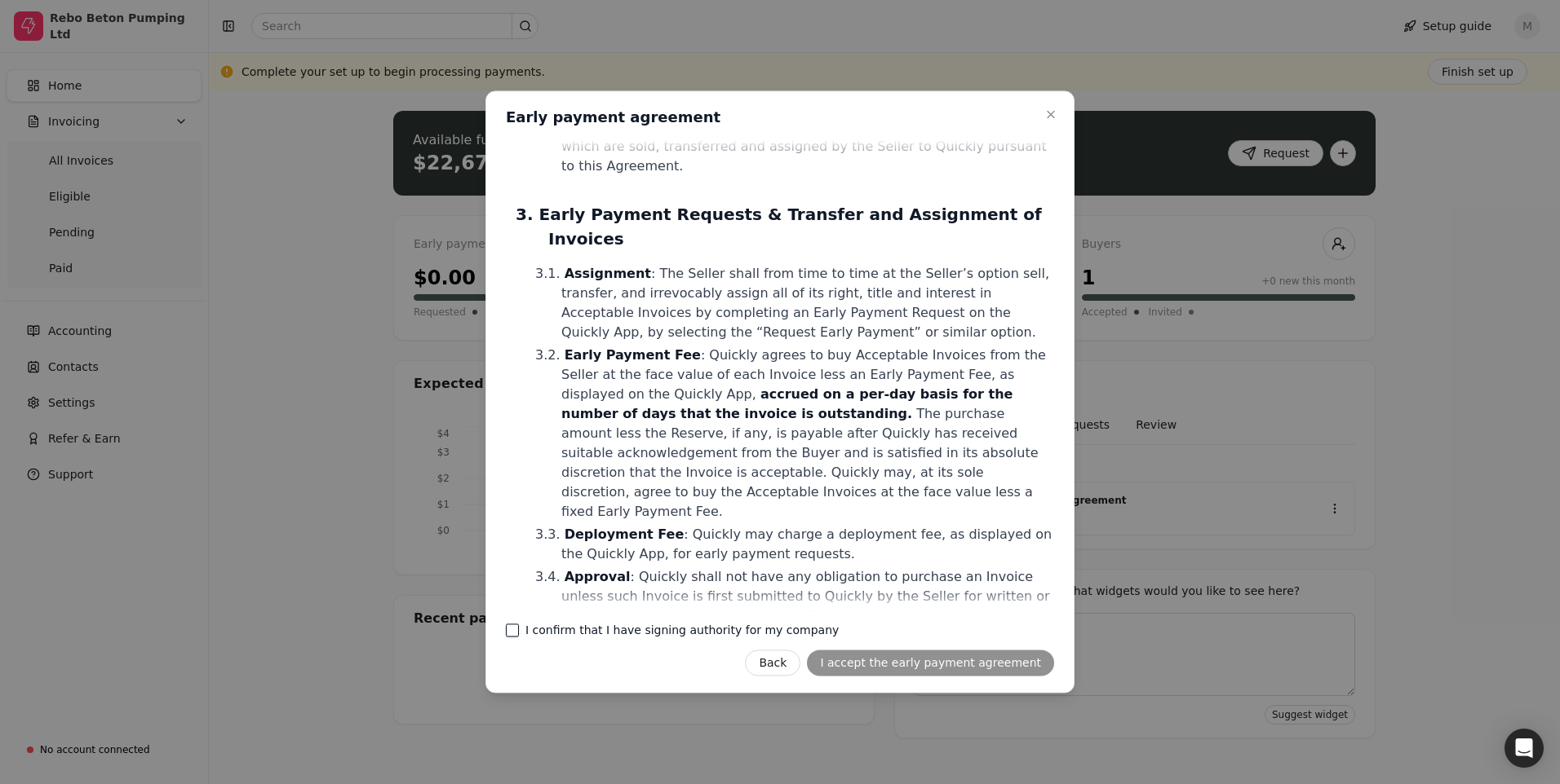
click at [509, 632] on company "I confirm that I have signing authority for my company" at bounding box center [512, 631] width 13 height 13
click at [916, 661] on button "I accept the early payment agreement" at bounding box center [930, 664] width 247 height 26
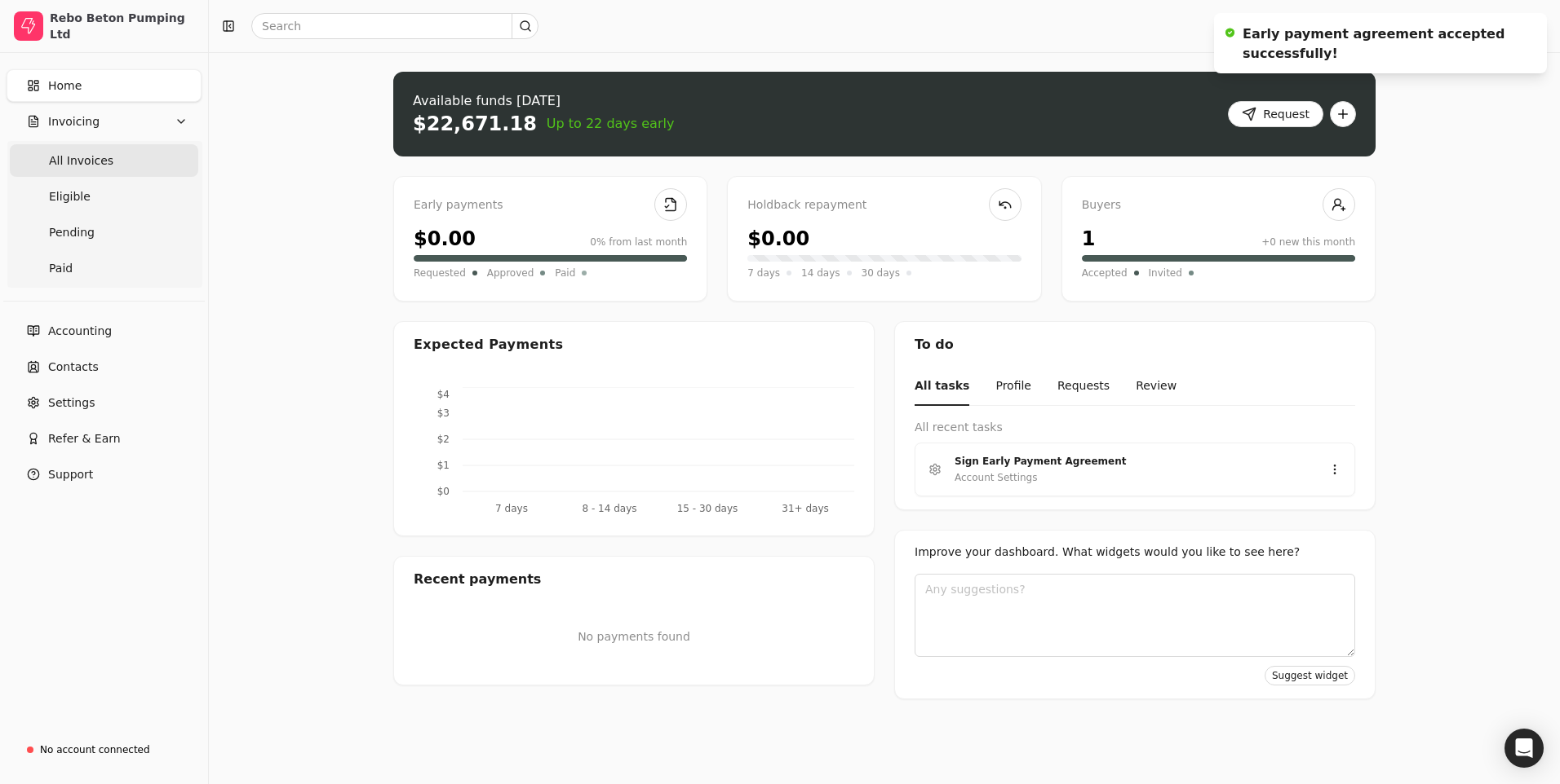
click at [82, 156] on span "All Invoices" at bounding box center [81, 161] width 65 height 17
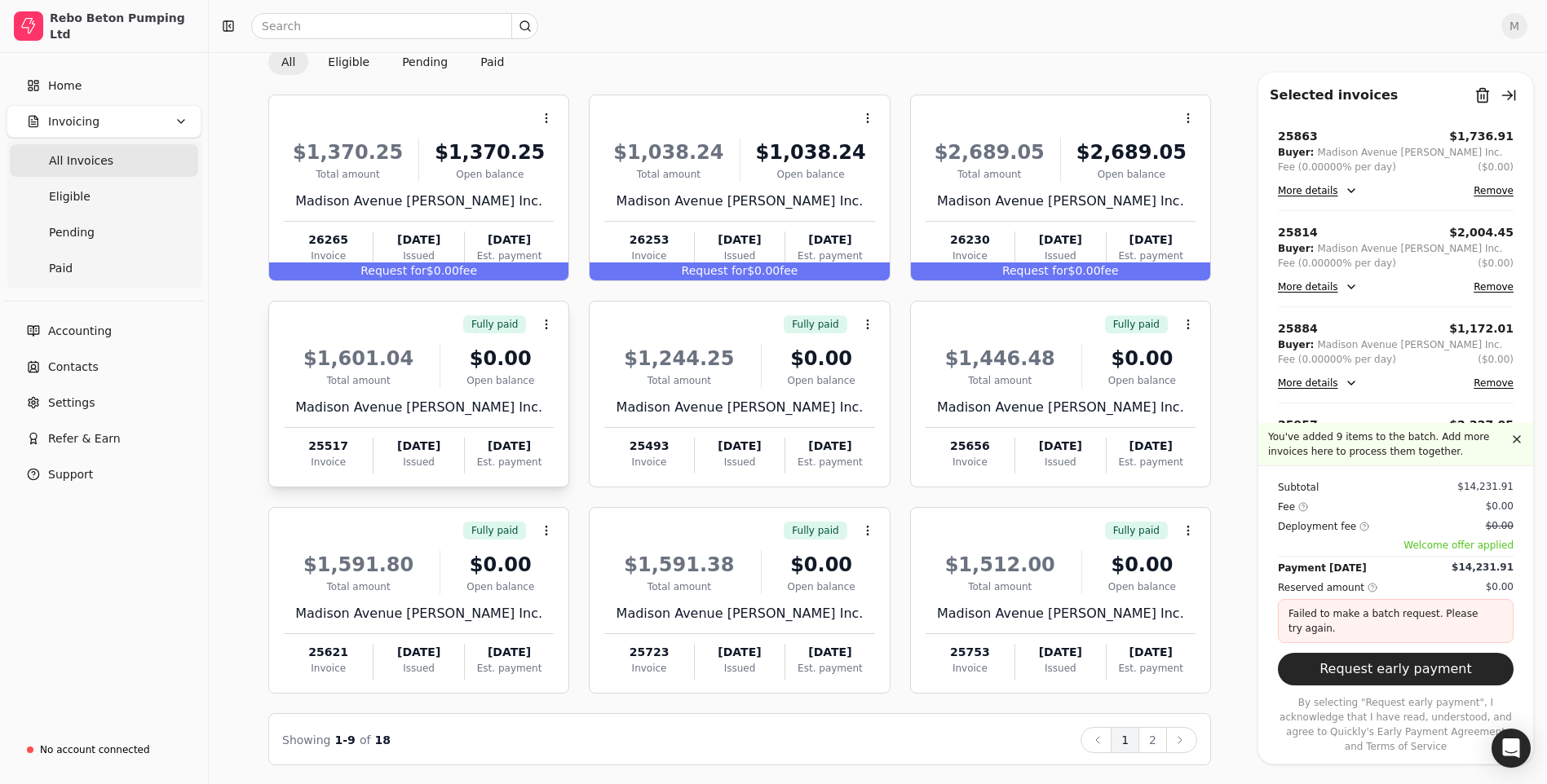
scroll to position [69, 0]
click at [1407, 686] on button "Request early payment" at bounding box center [1396, 669] width 236 height 32
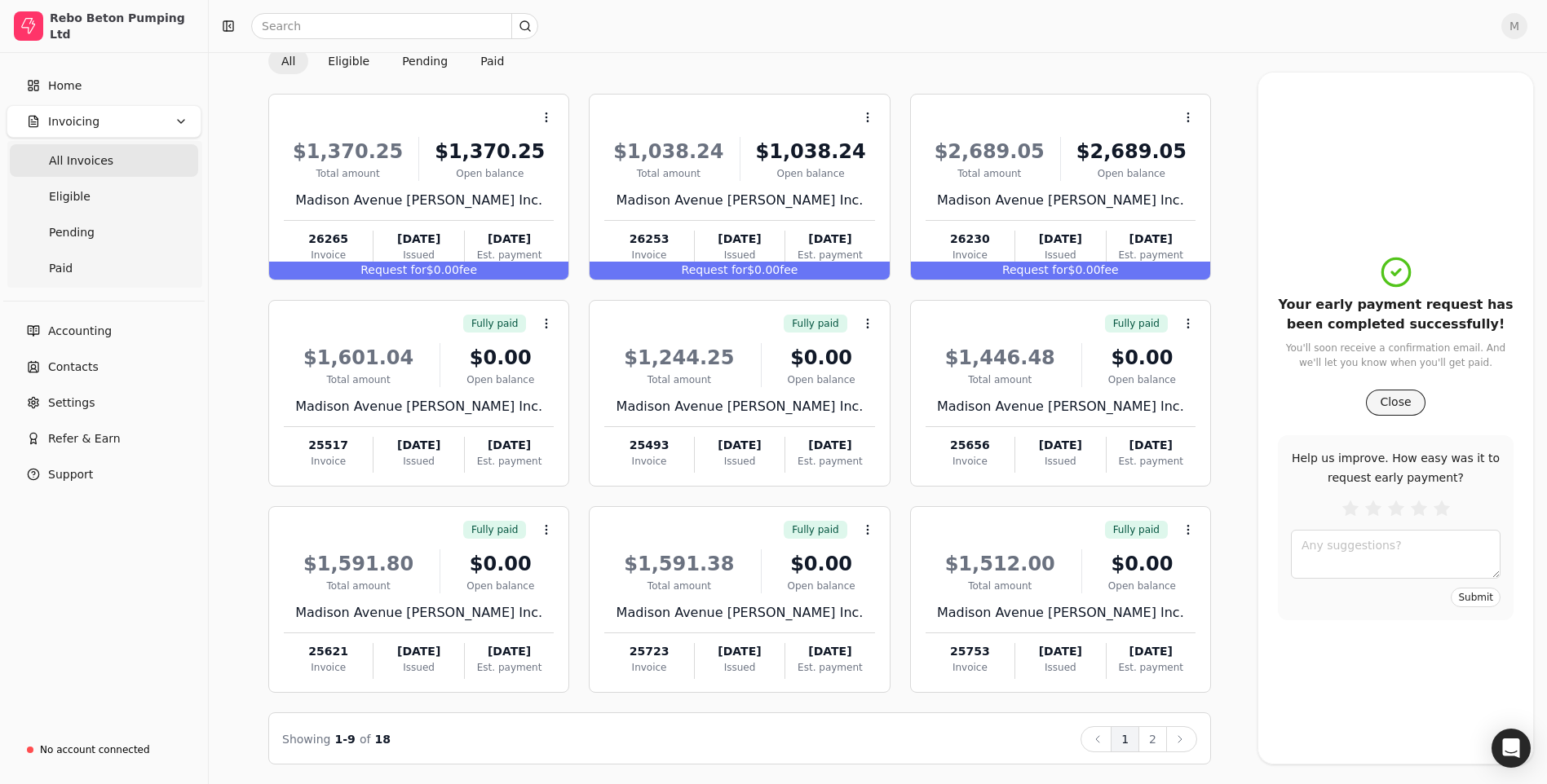
click at [1388, 406] on button "Close" at bounding box center [1395, 402] width 58 height 26
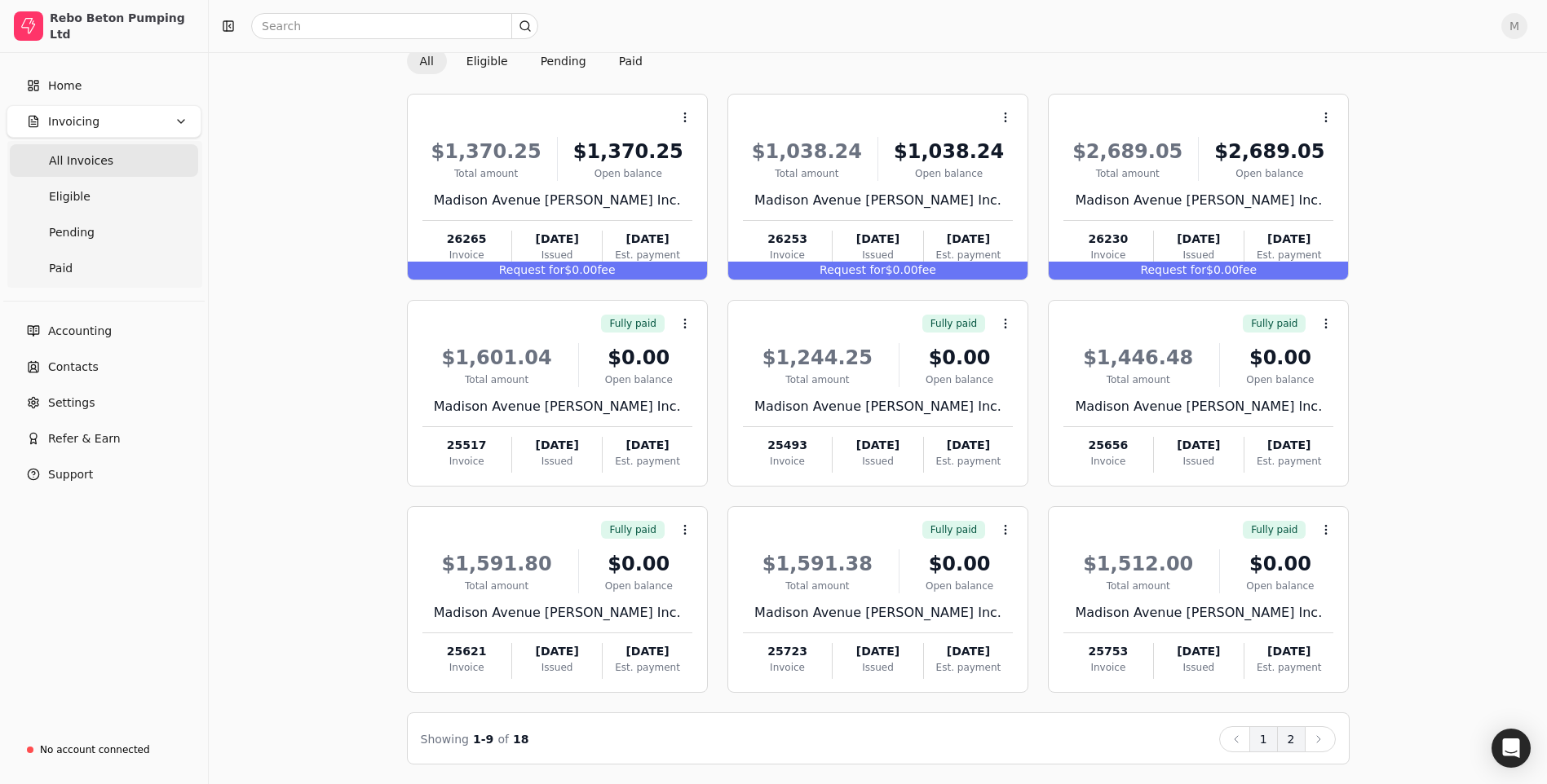
click at [1288, 741] on button "2" at bounding box center [1292, 739] width 29 height 26
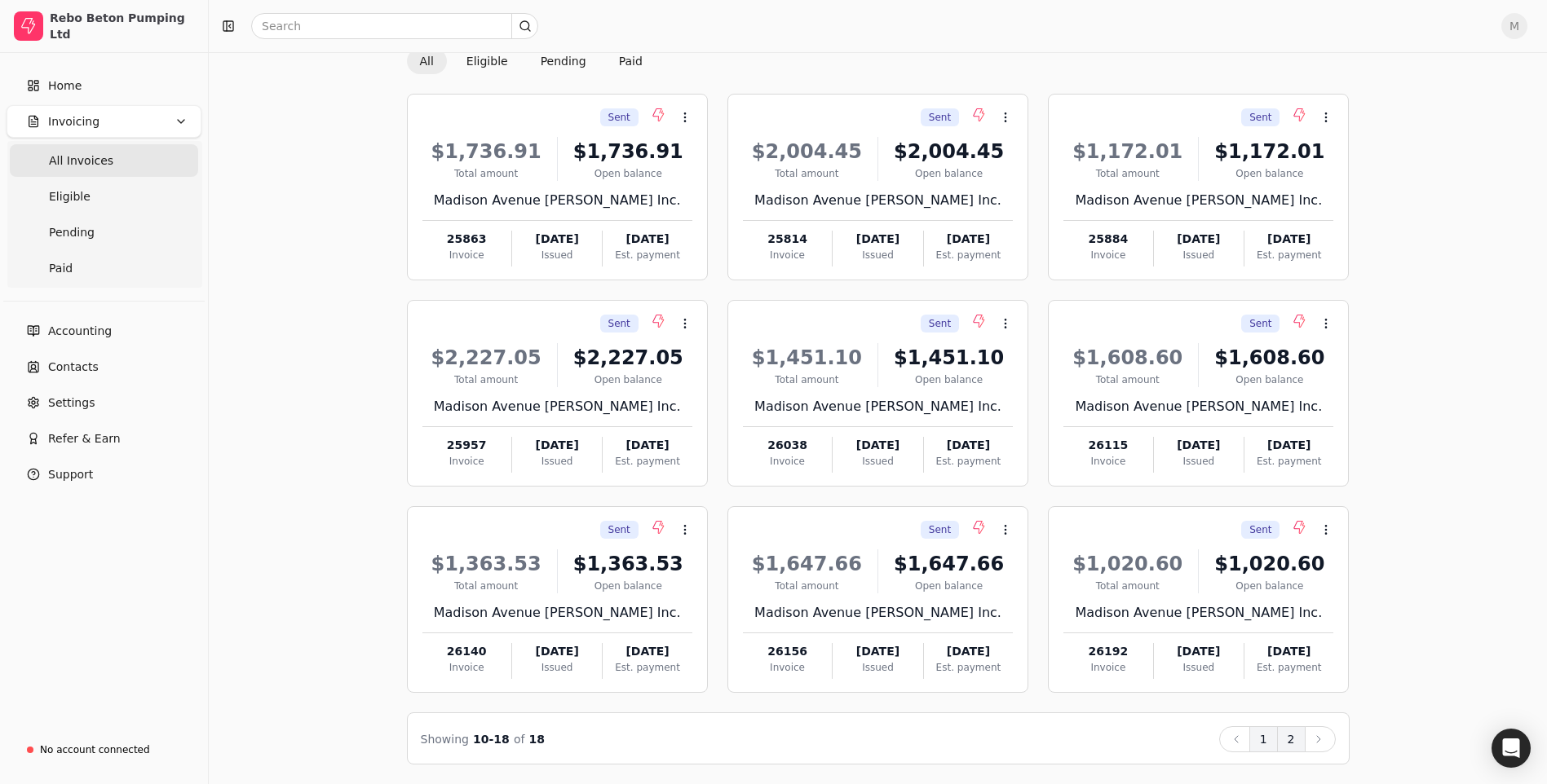
click at [1266, 746] on button "1" at bounding box center [1264, 739] width 29 height 26
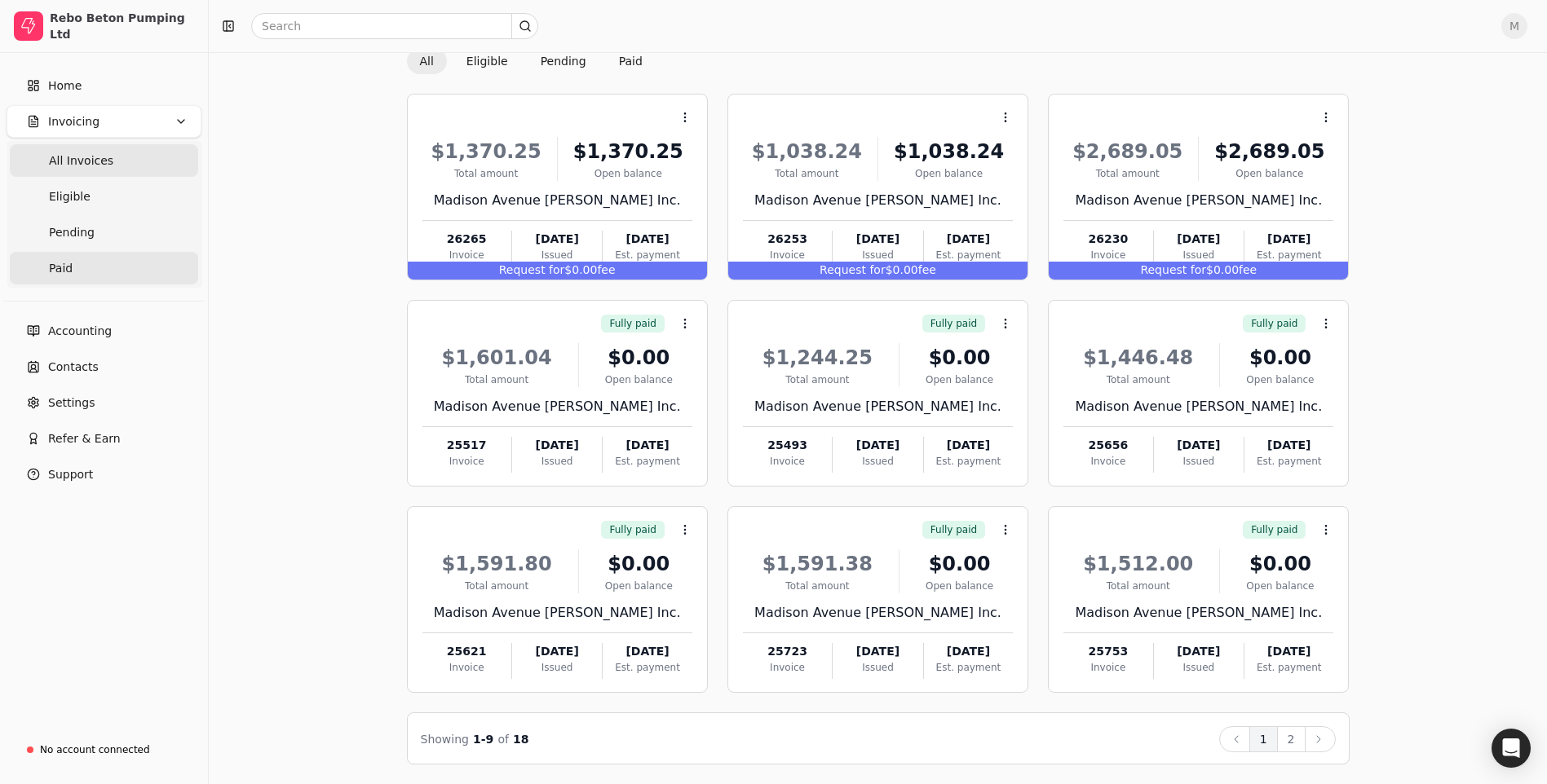
click at [71, 267] on link "Paid" at bounding box center [103, 268] width 188 height 32
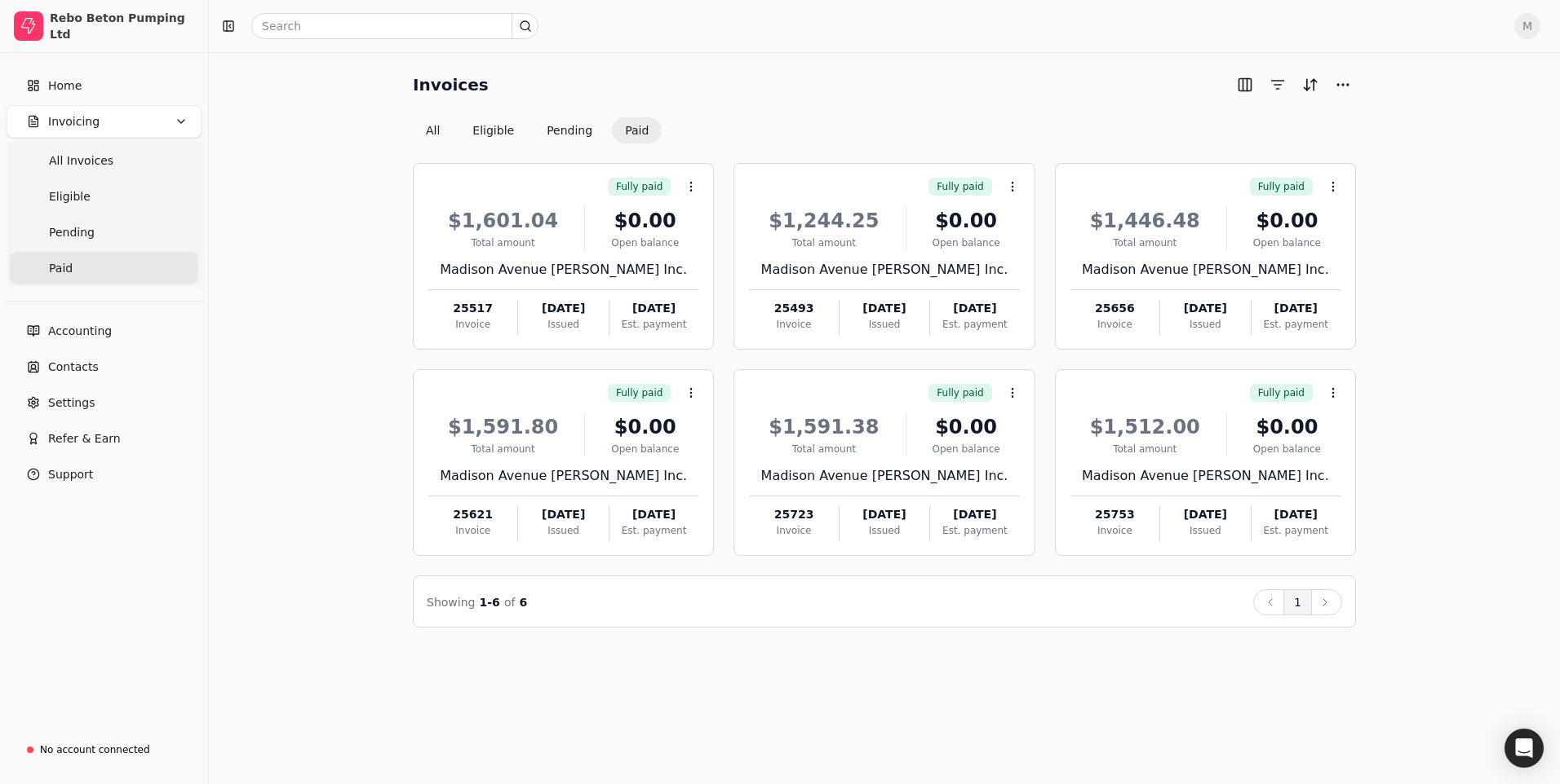
click at [1529, 22] on span "M" at bounding box center [1527, 26] width 26 height 26
click at [1425, 130] on span "Sign Out" at bounding box center [1414, 122] width 49 height 17
